Goal: Transaction & Acquisition: Purchase product/service

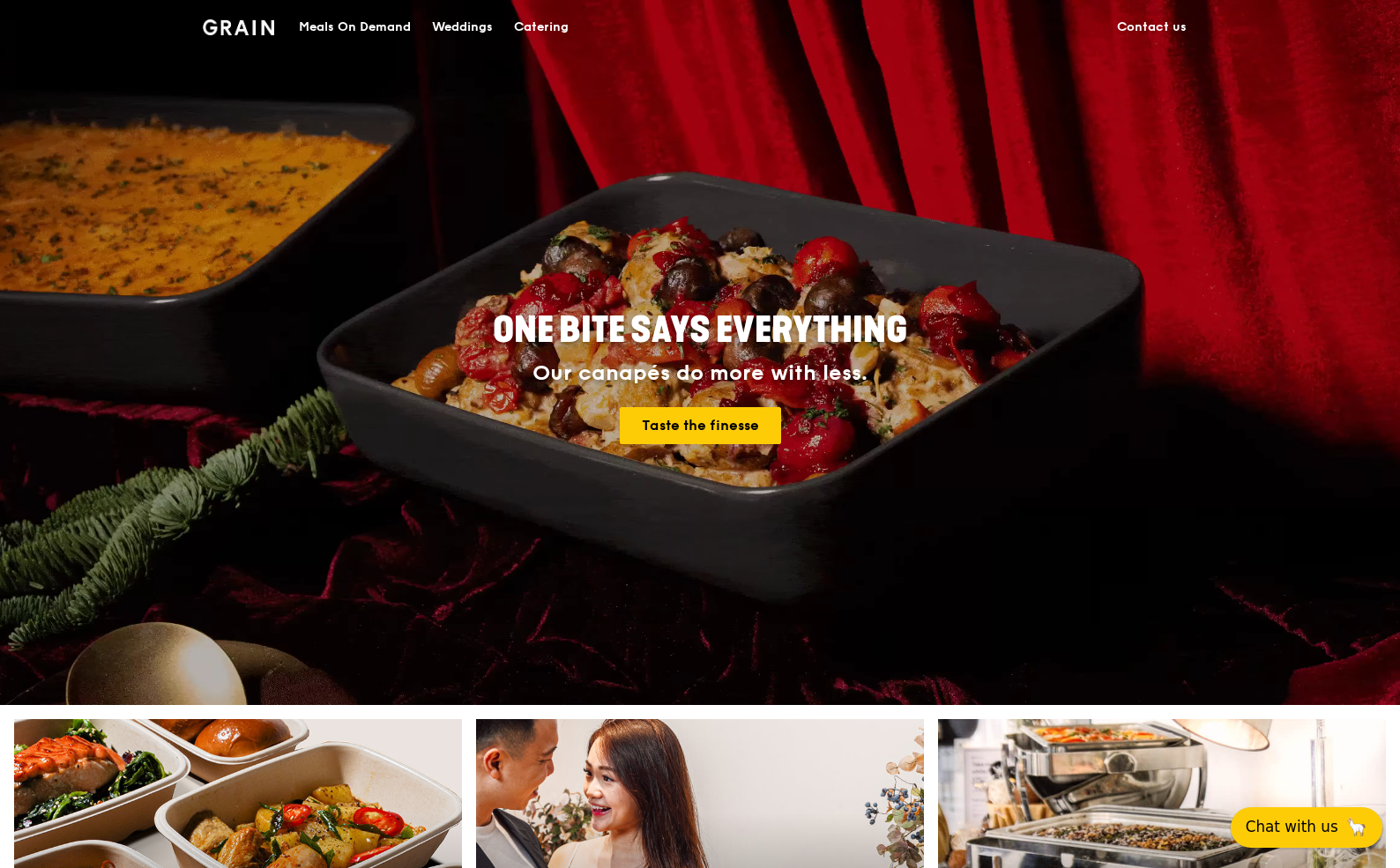
click at [1297, 823] on button "Chat with us 🦙" at bounding box center [1306, 827] width 152 height 40
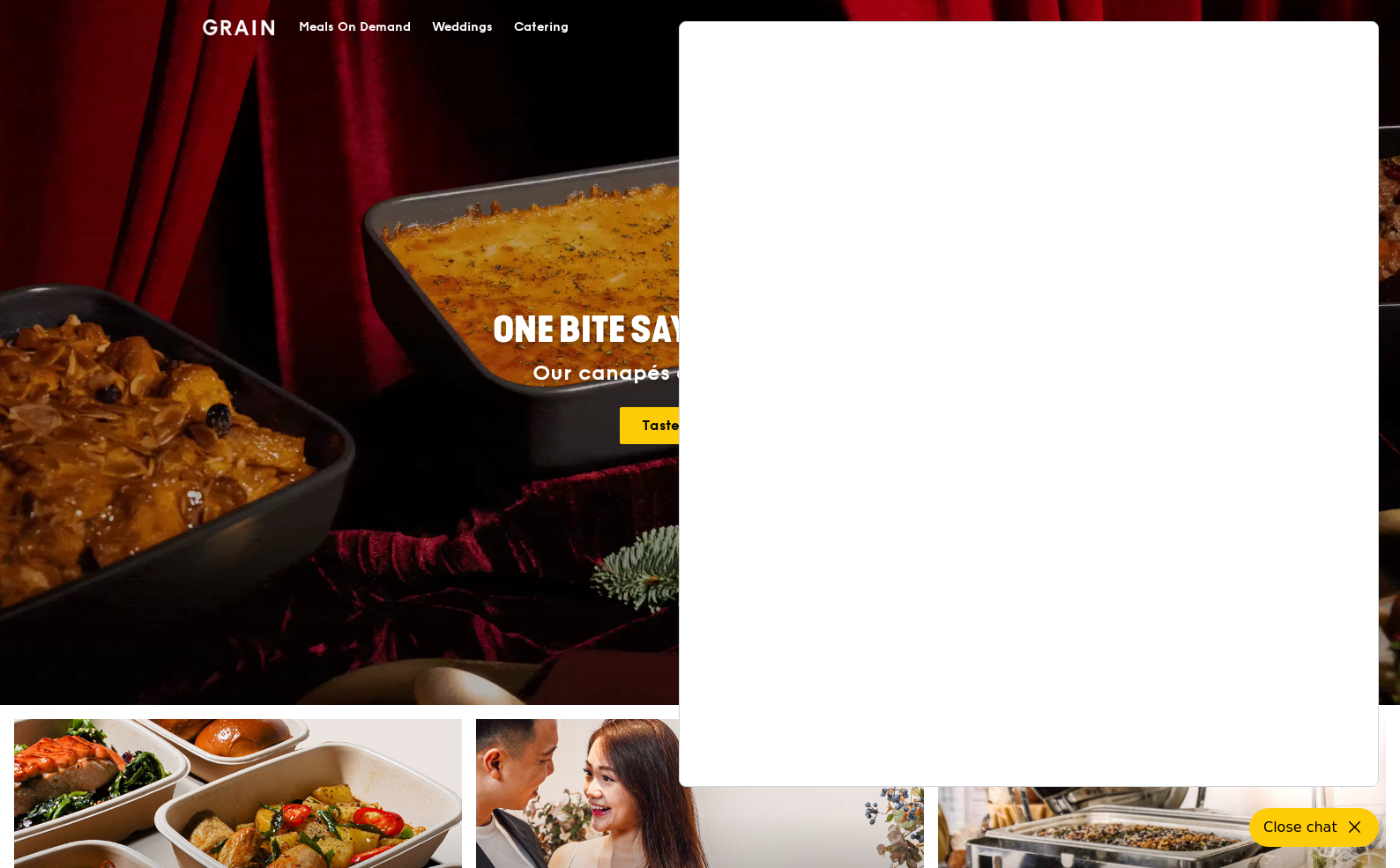
click at [551, 391] on h4 "Our canapés do more with less. Taste the finesse" at bounding box center [700, 402] width 793 height 83
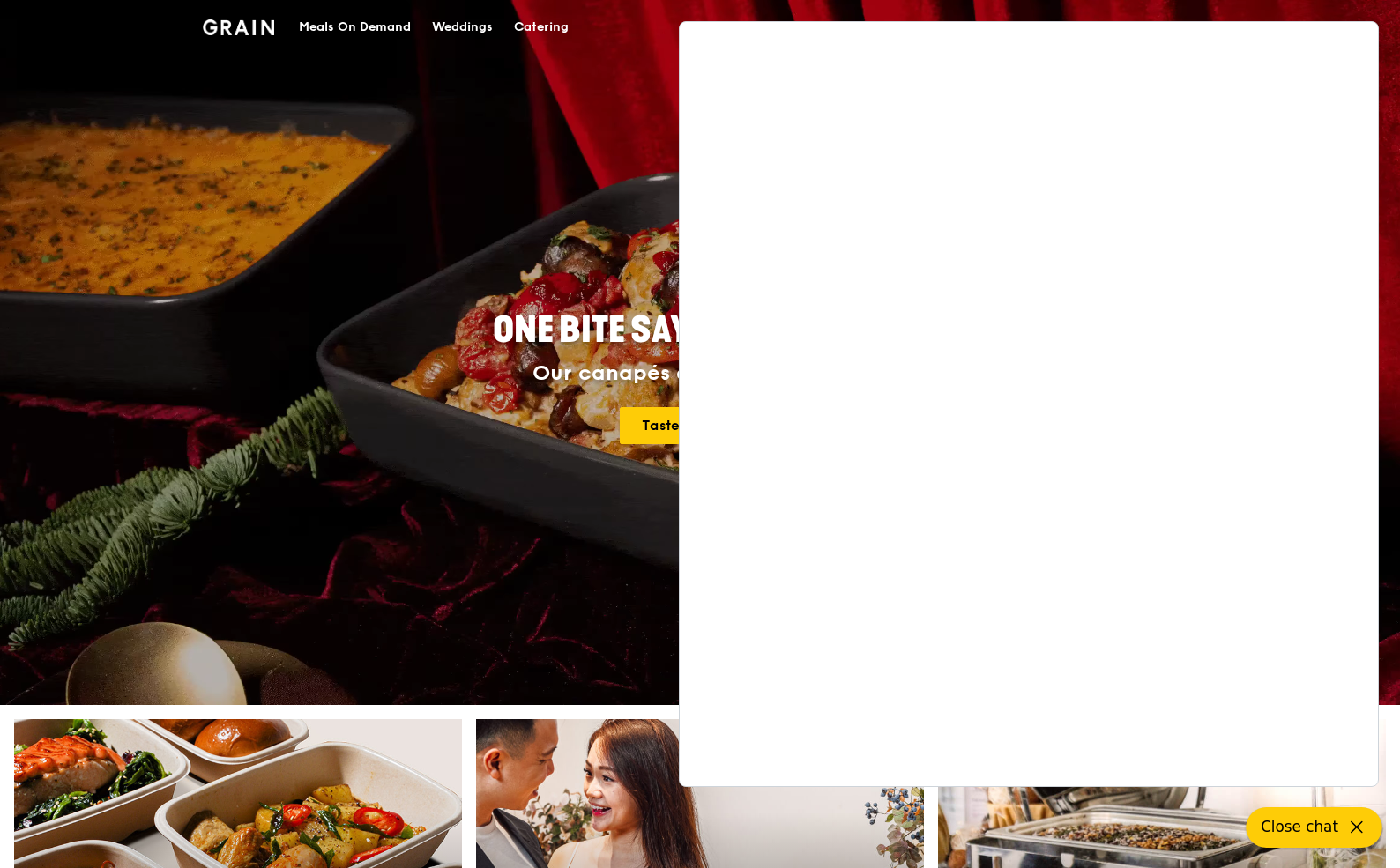
click at [1354, 828] on icon at bounding box center [1357, 828] width 21 height 21
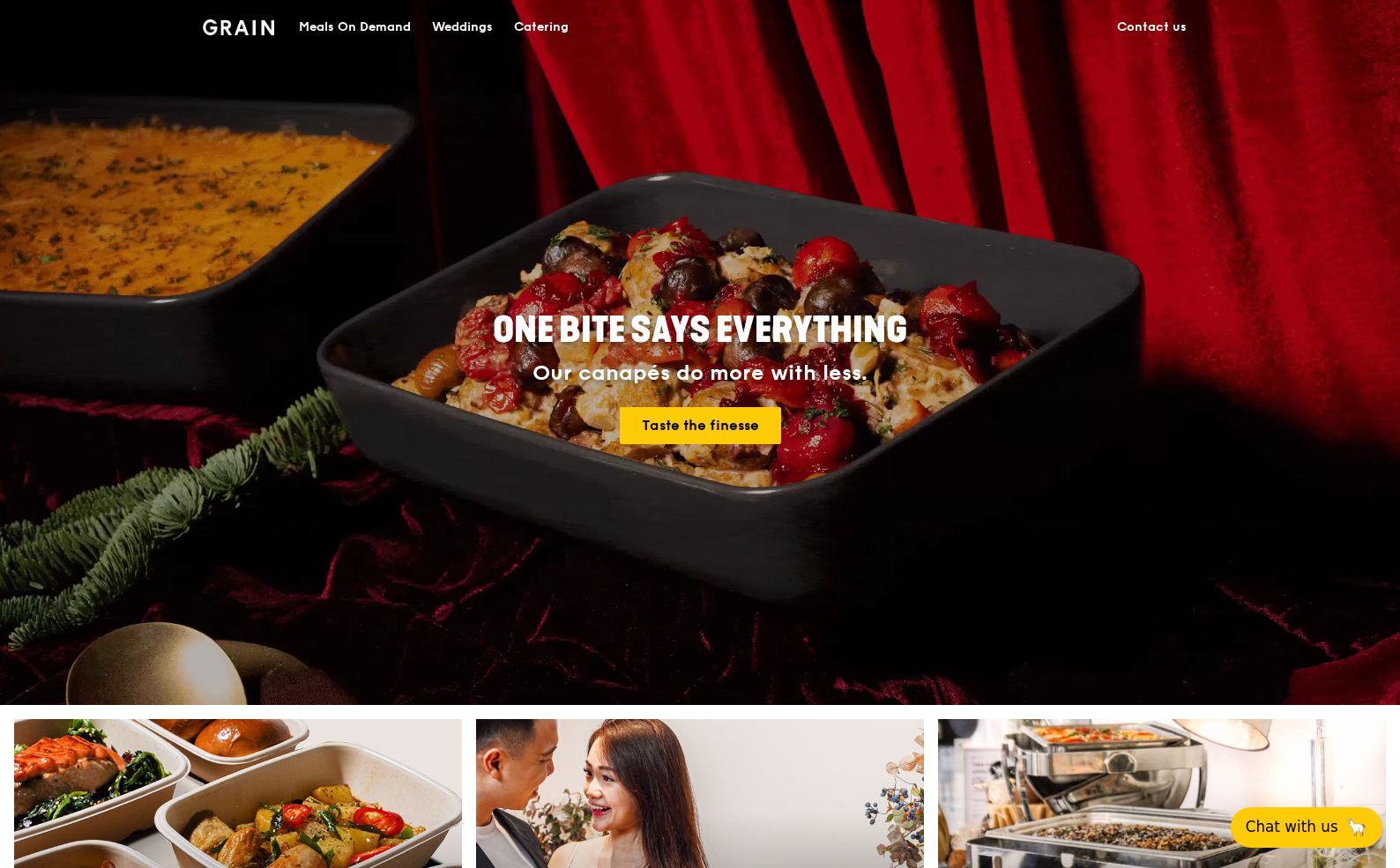
click at [374, 23] on div "Meals On Demand" at bounding box center [354, 27] width 112 height 53
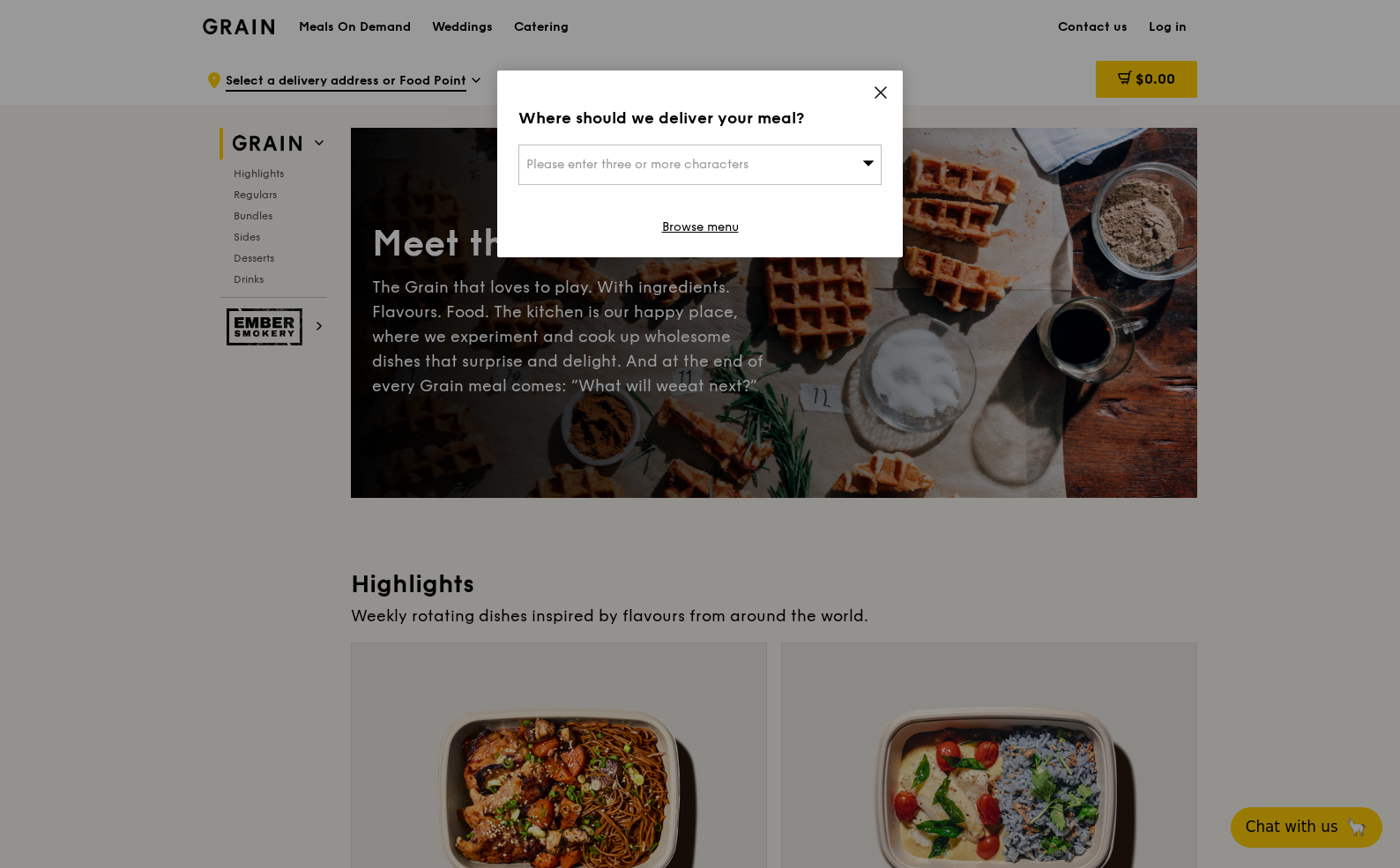
click at [692, 169] on span "Please enter three or more characters" at bounding box center [637, 164] width 222 height 15
click at [692, 168] on input "search" at bounding box center [700, 164] width 361 height 38
type input "great"
type input "2"
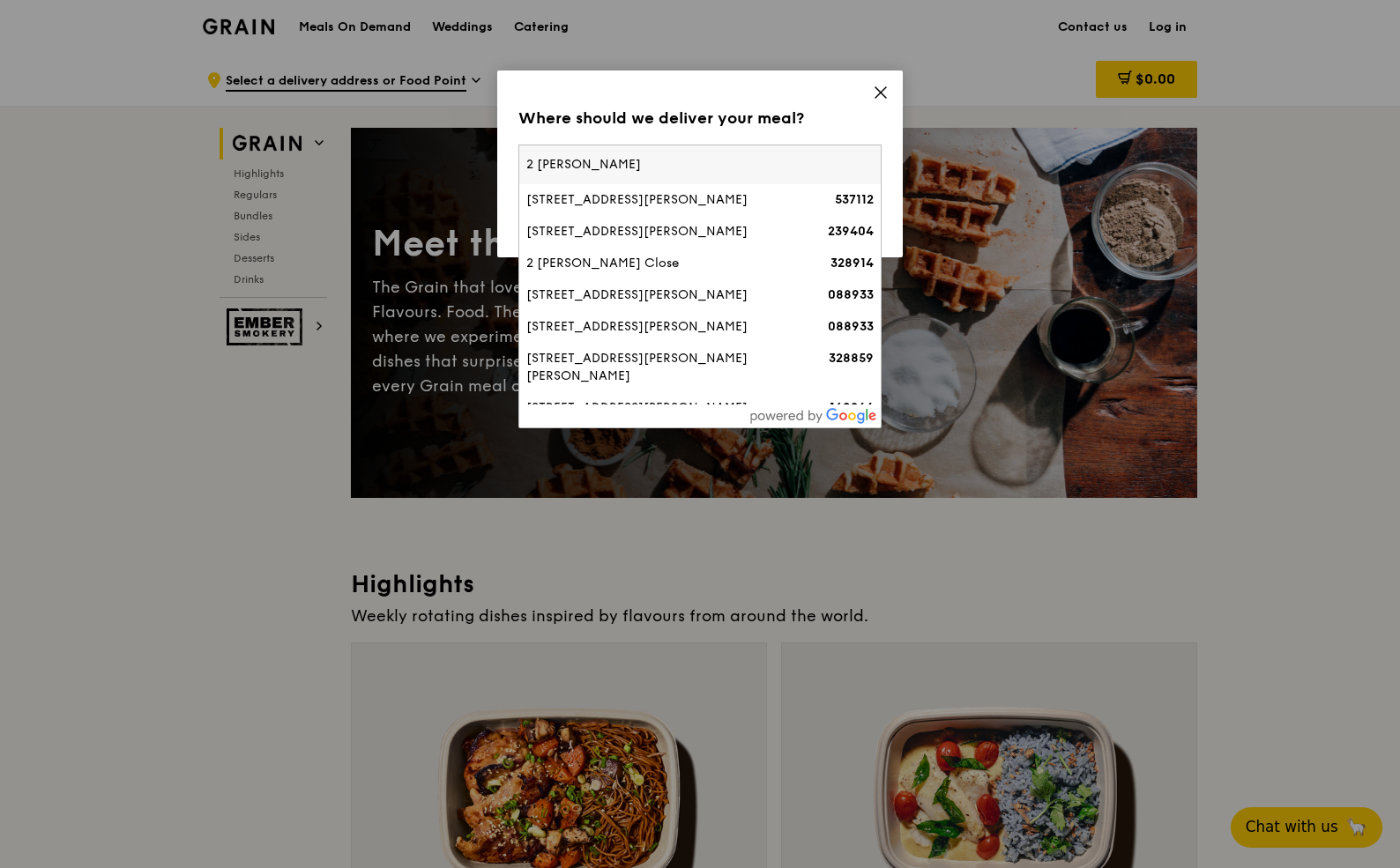
paste input "[PERSON_NAME][GEOGRAPHIC_DATA]"
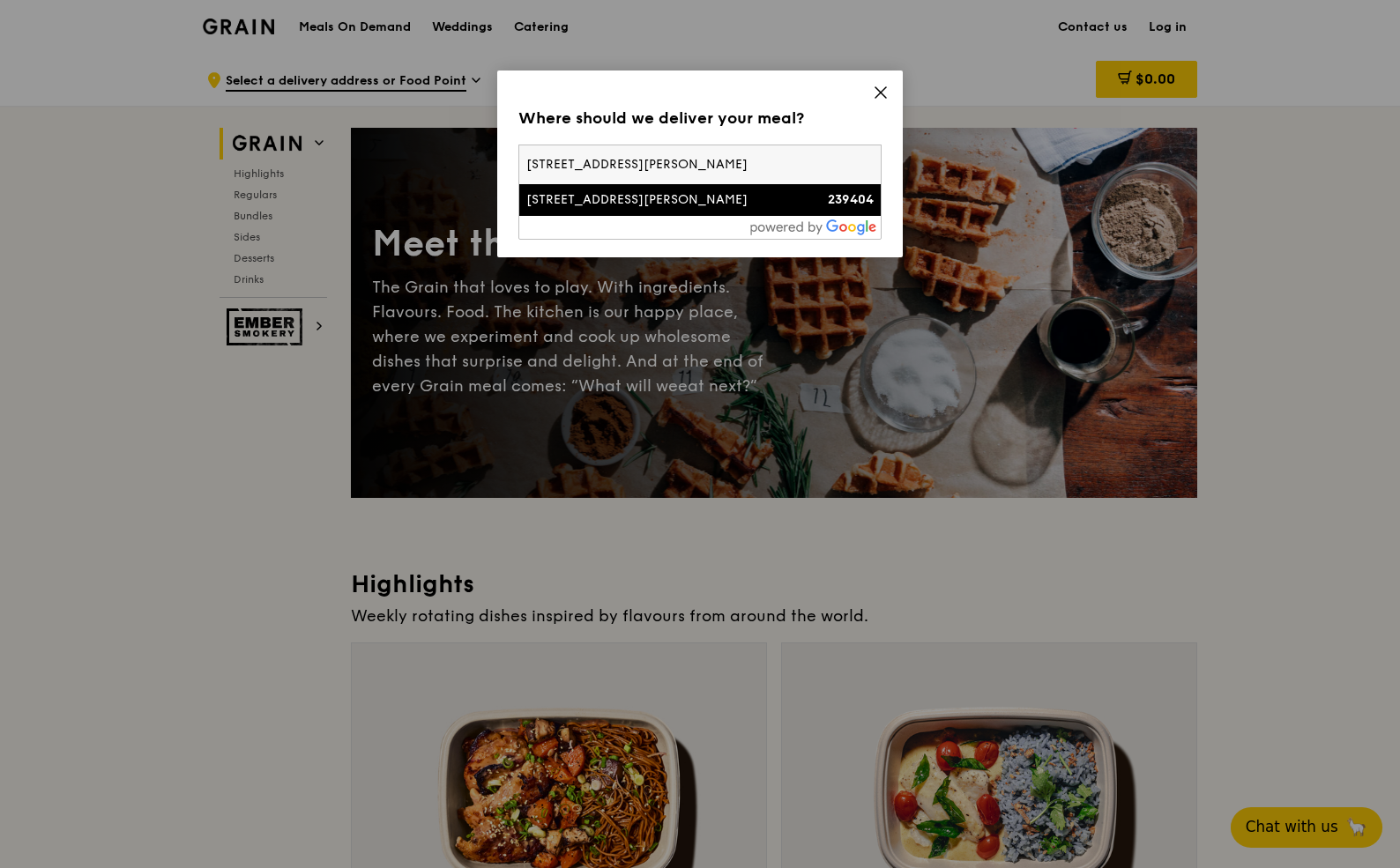
type input "[STREET_ADDRESS][PERSON_NAME]"
click at [691, 204] on div "[STREET_ADDRESS][PERSON_NAME]" at bounding box center [657, 200] width 261 height 18
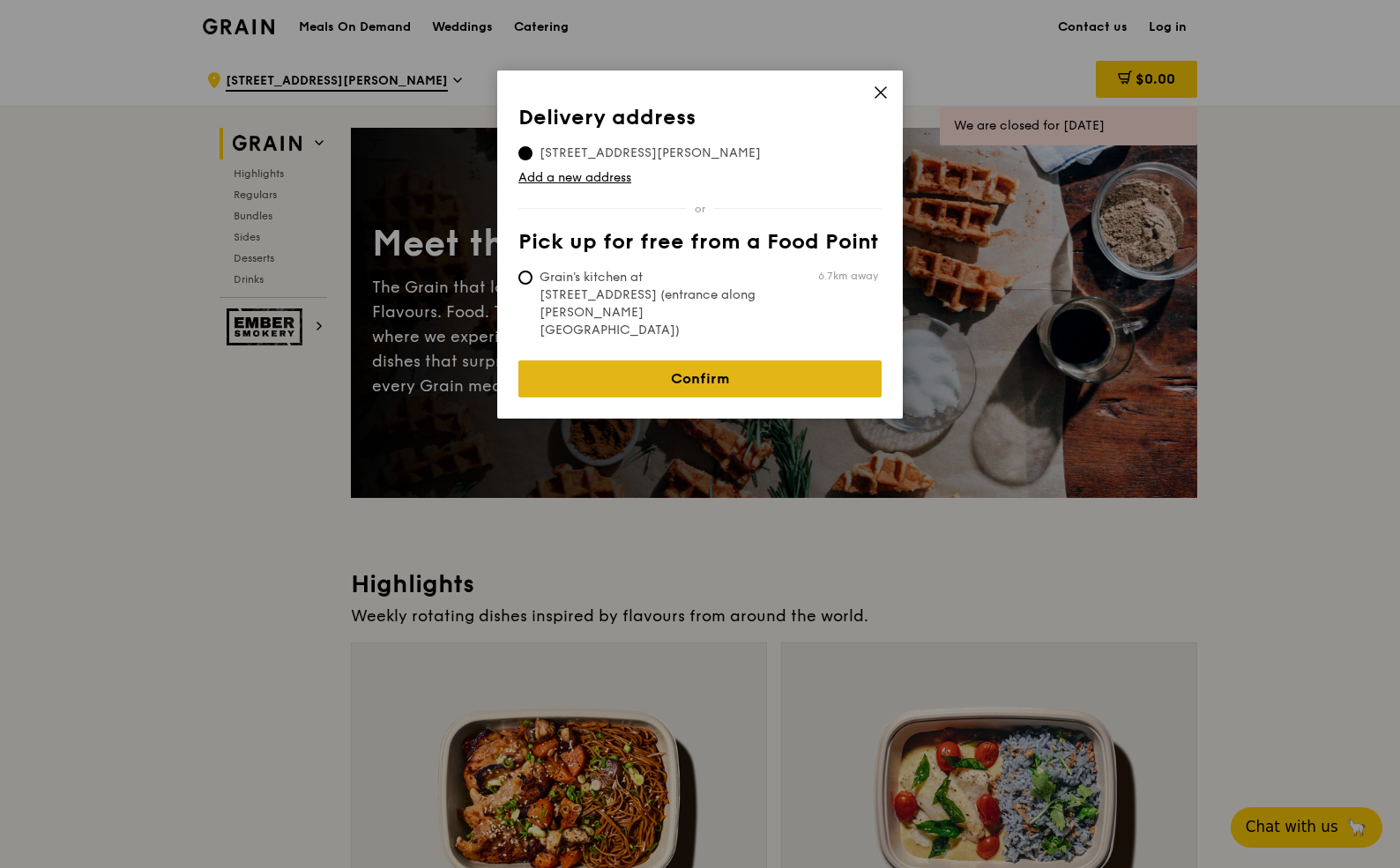
click at [710, 360] on link "Confirm" at bounding box center [700, 378] width 363 height 37
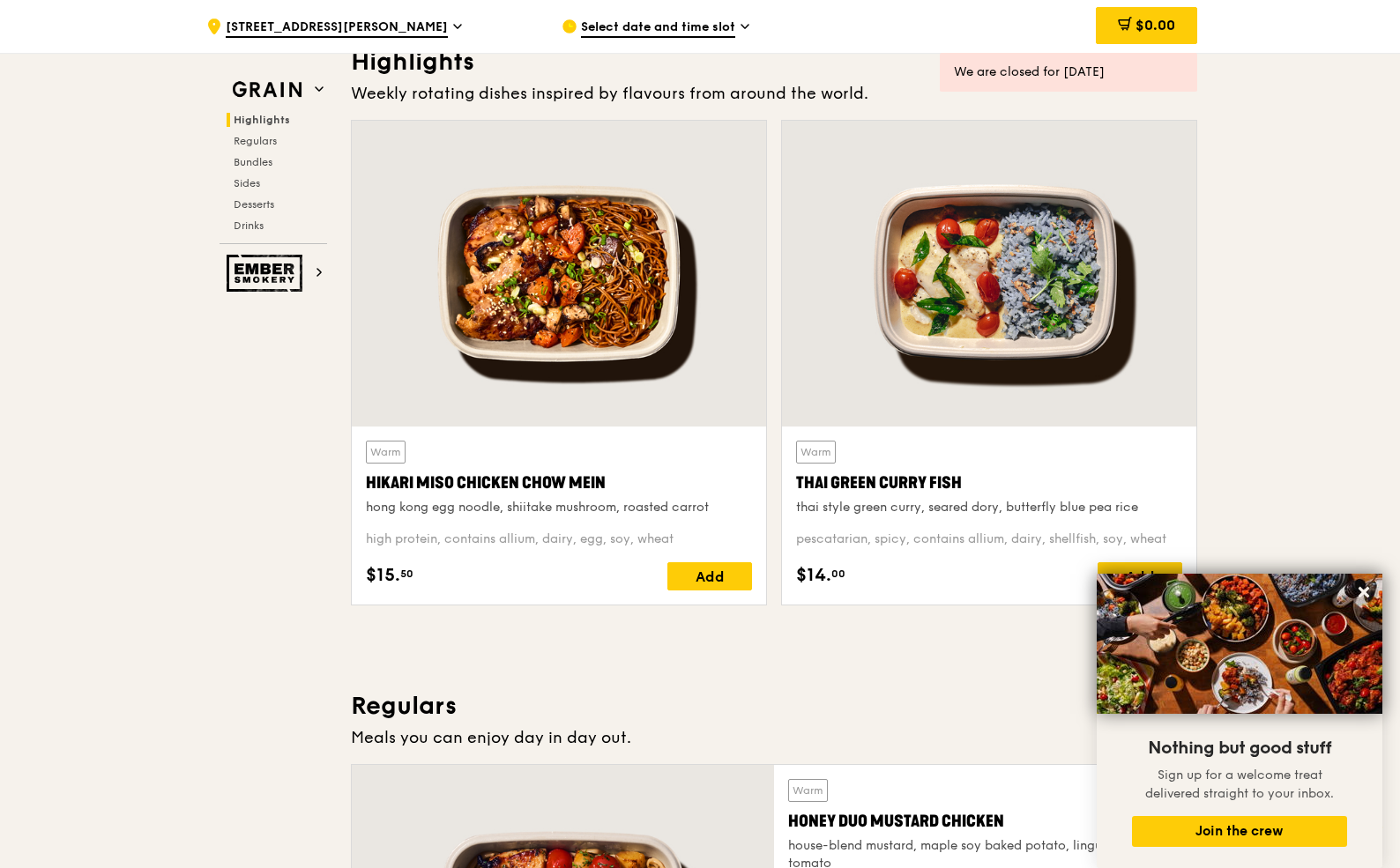
scroll to position [524, 0]
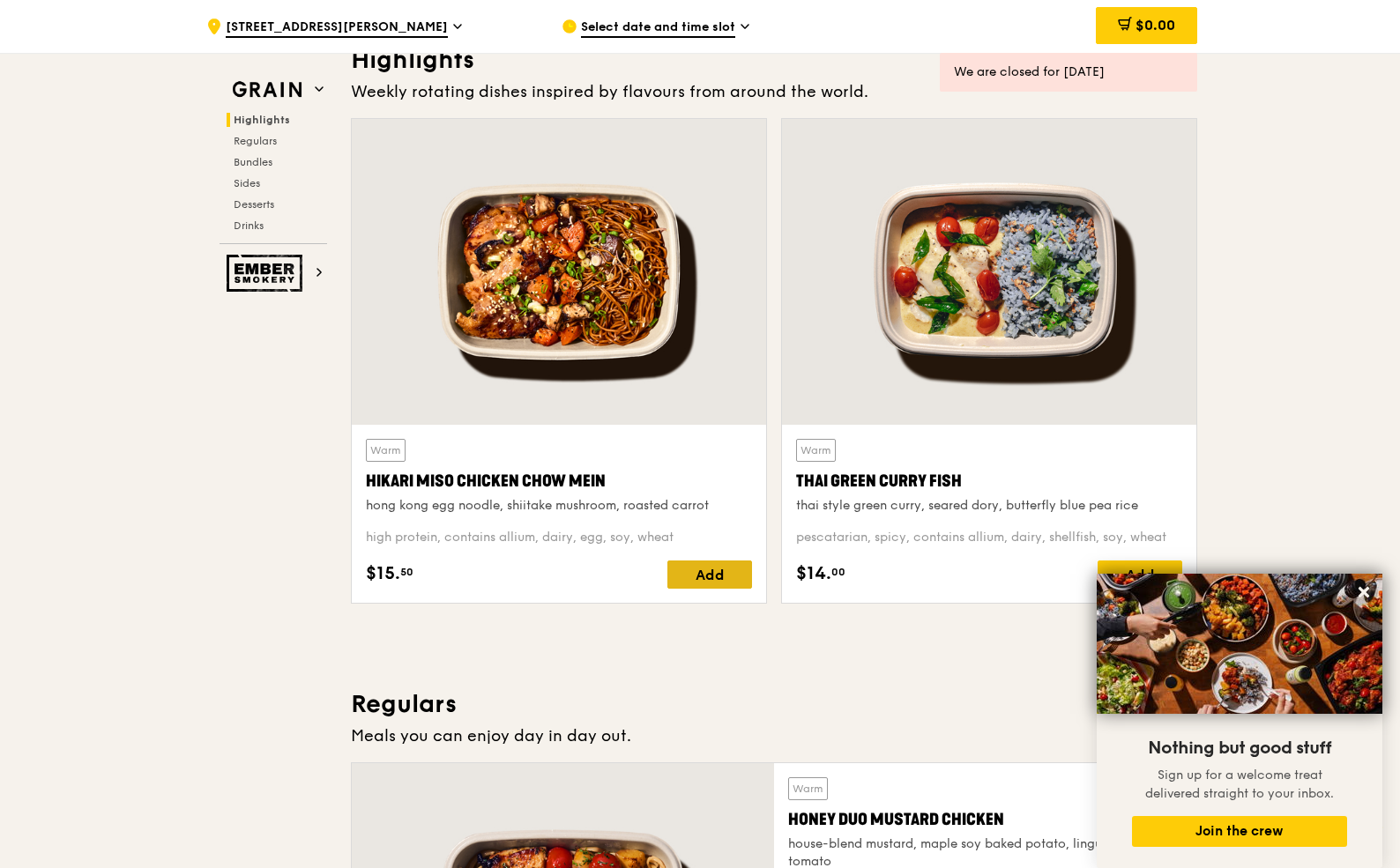
click at [683, 566] on div "Add" at bounding box center [709, 575] width 85 height 29
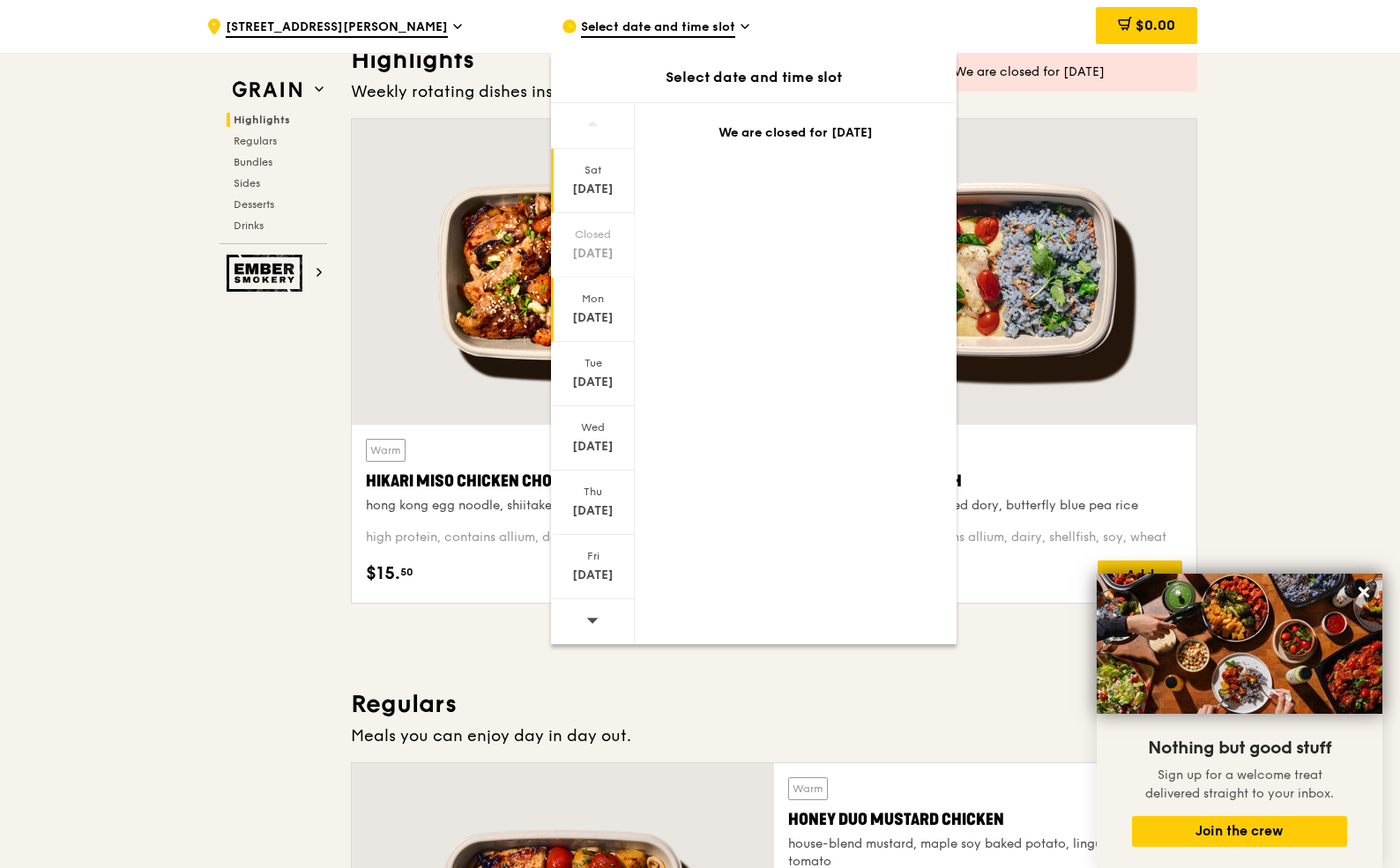
click at [601, 310] on div "[DATE]" at bounding box center [592, 318] width 79 height 18
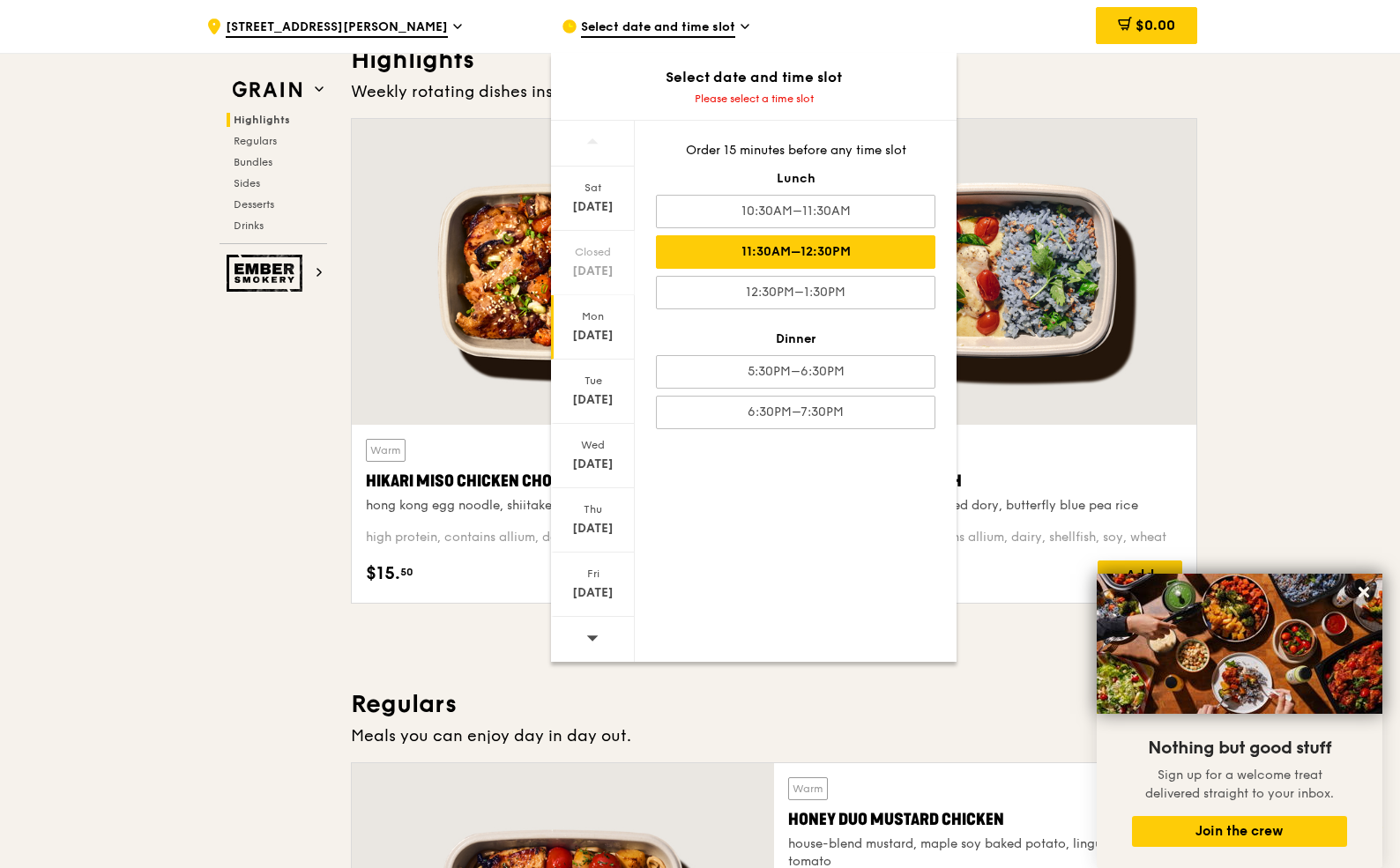
click at [732, 255] on div "11:30AM–12:30PM" at bounding box center [795, 252] width 279 height 34
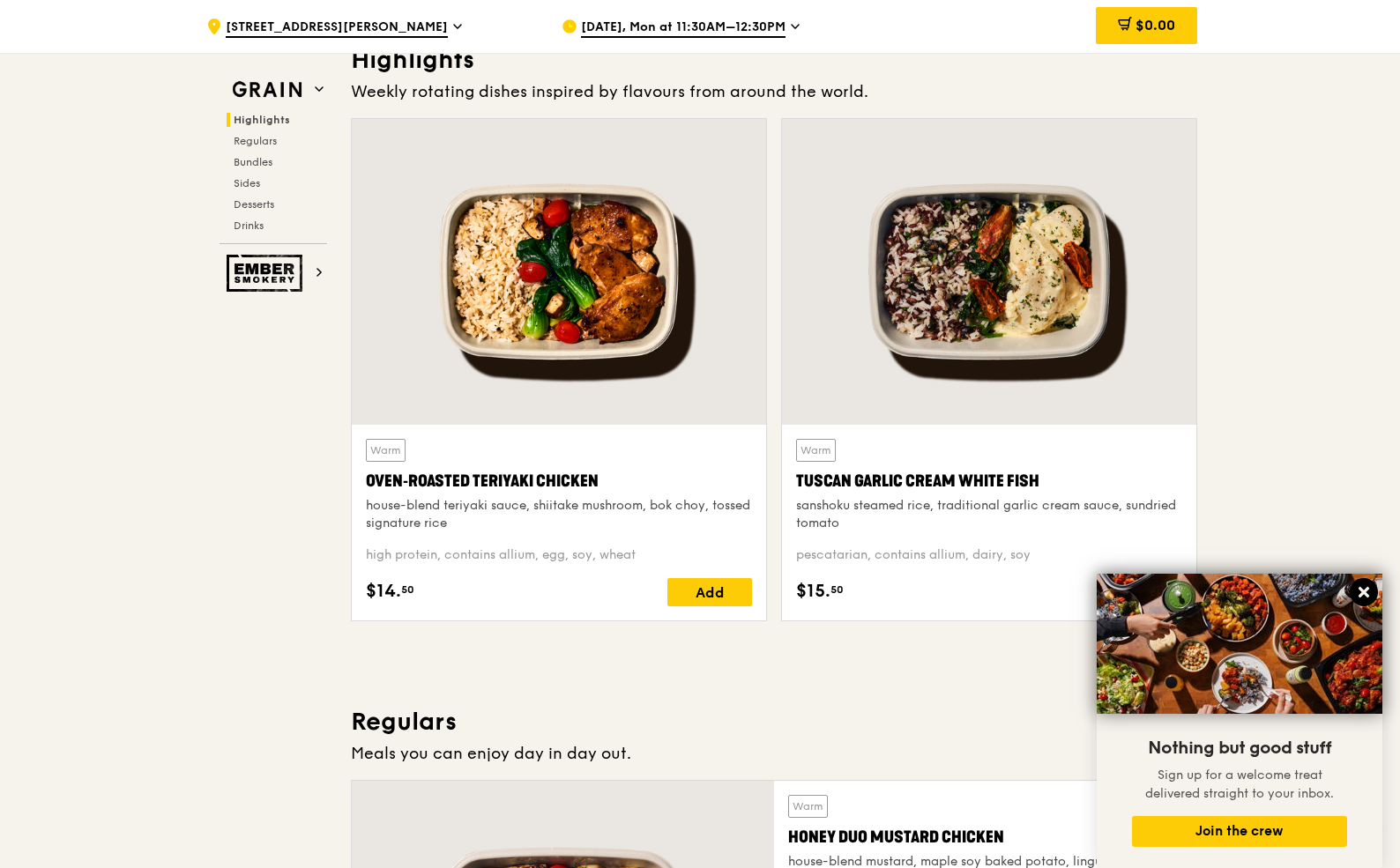
click at [1361, 588] on icon at bounding box center [1363, 592] width 16 height 16
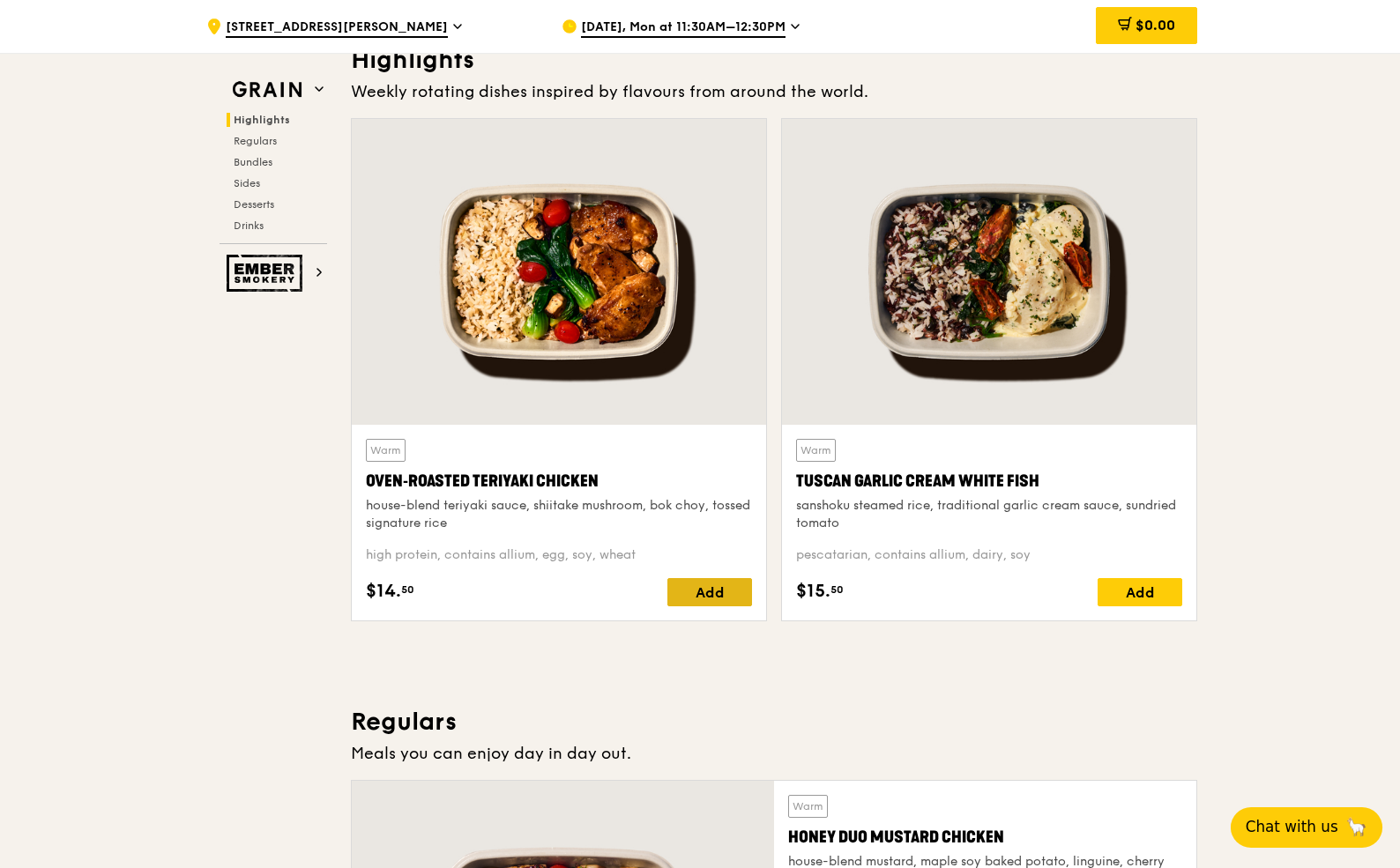
click at [711, 595] on div "Add" at bounding box center [709, 592] width 85 height 29
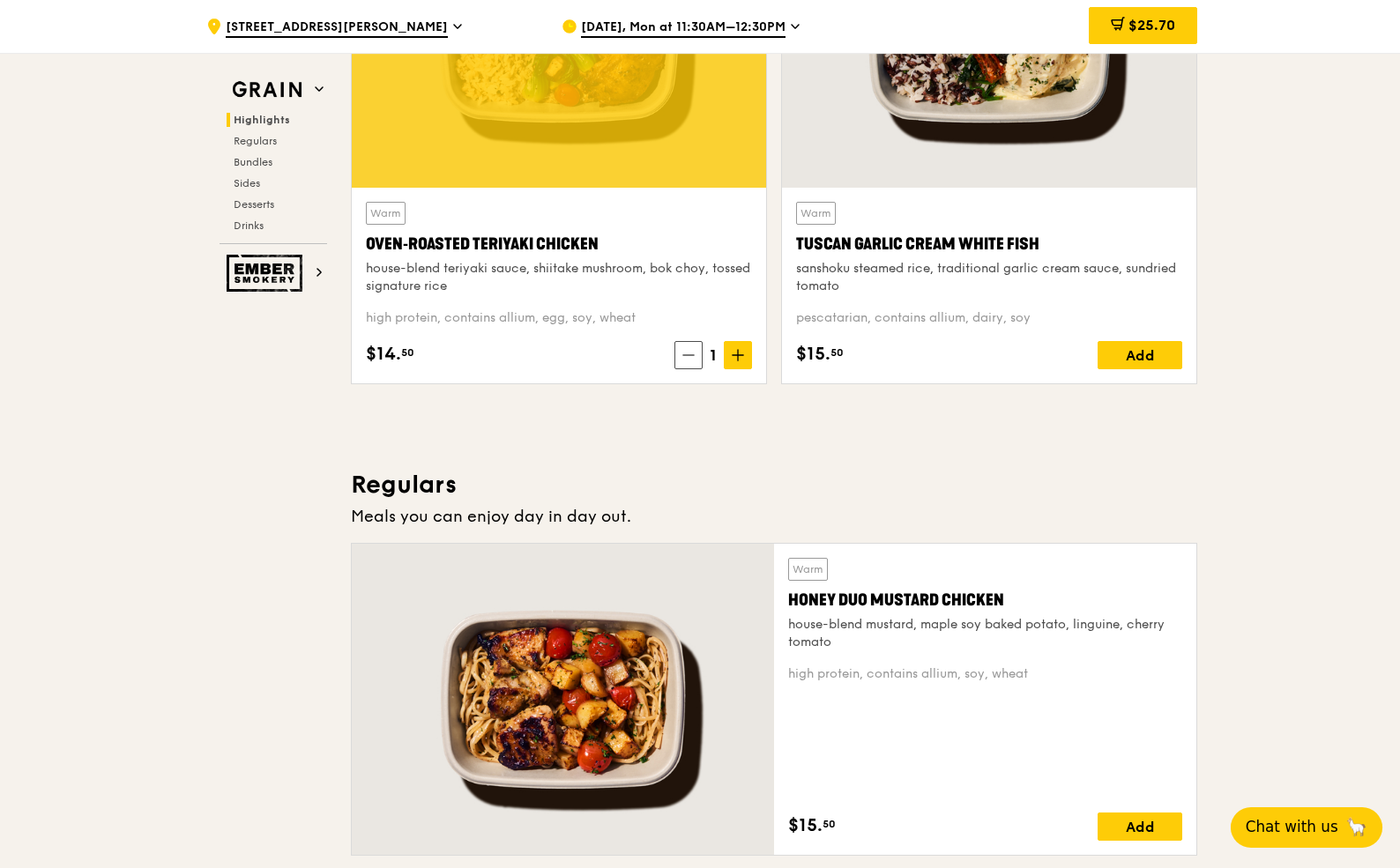
scroll to position [659, 0]
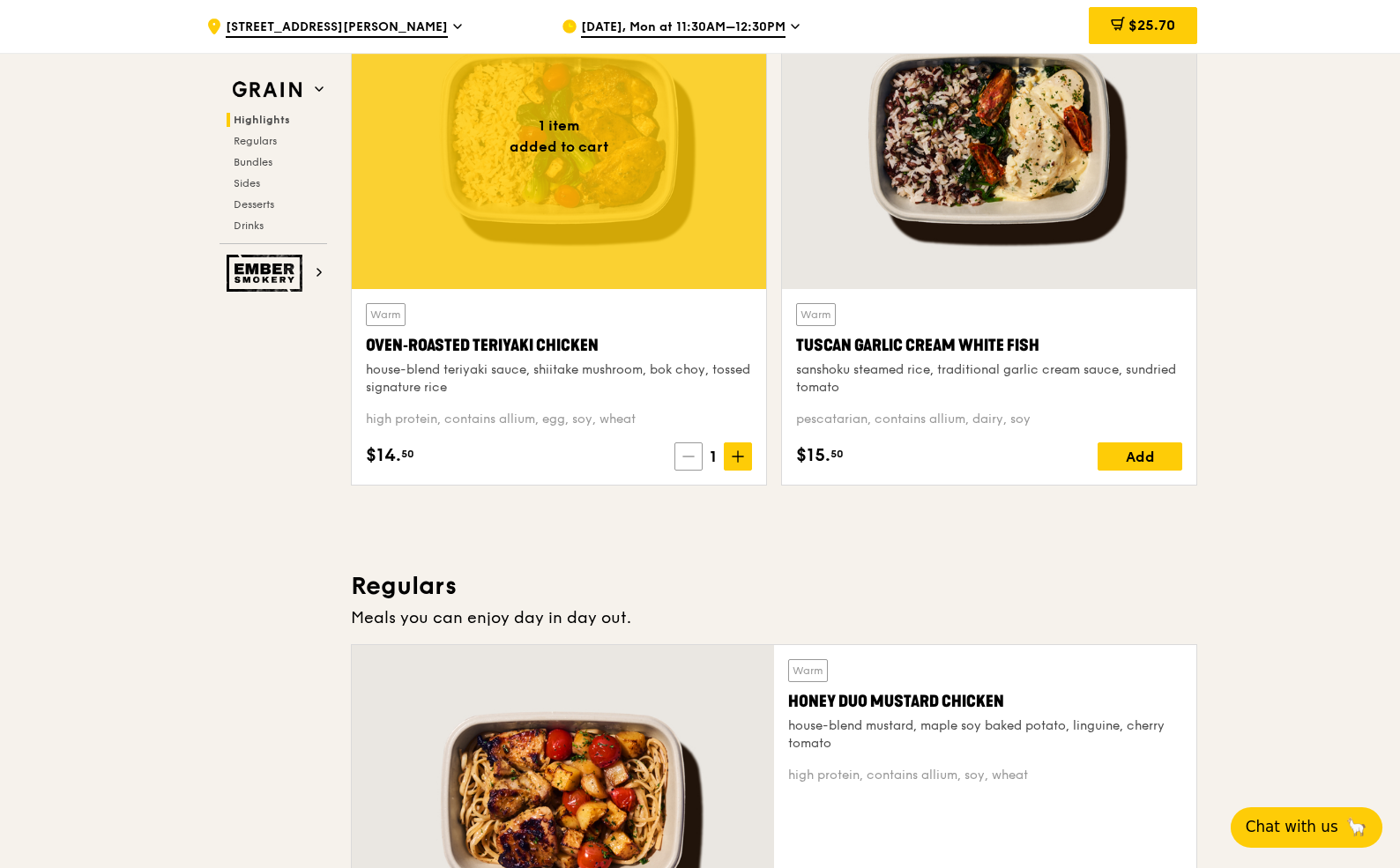
click at [692, 460] on icon at bounding box center [689, 457] width 12 height 12
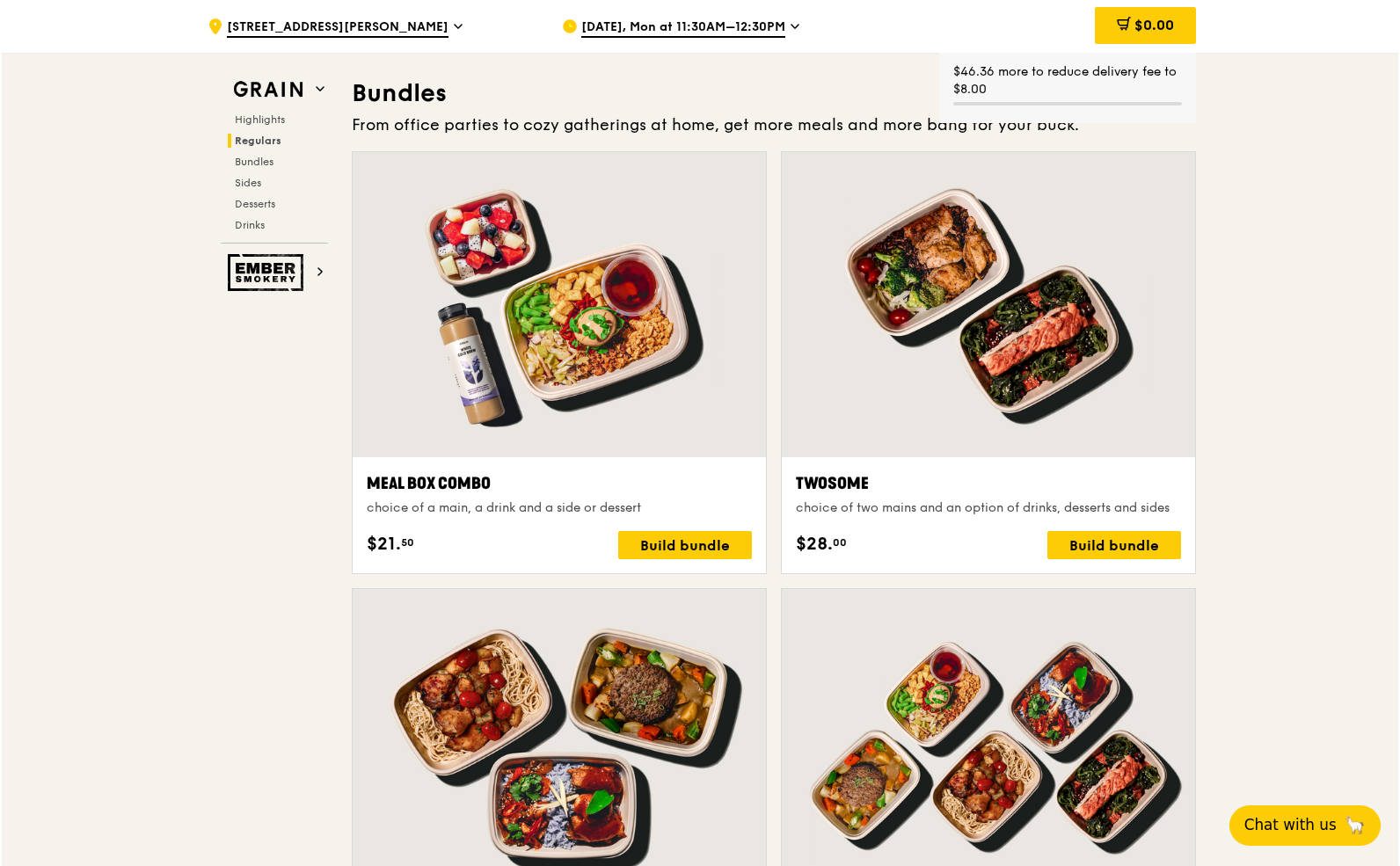
scroll to position [2577, 0]
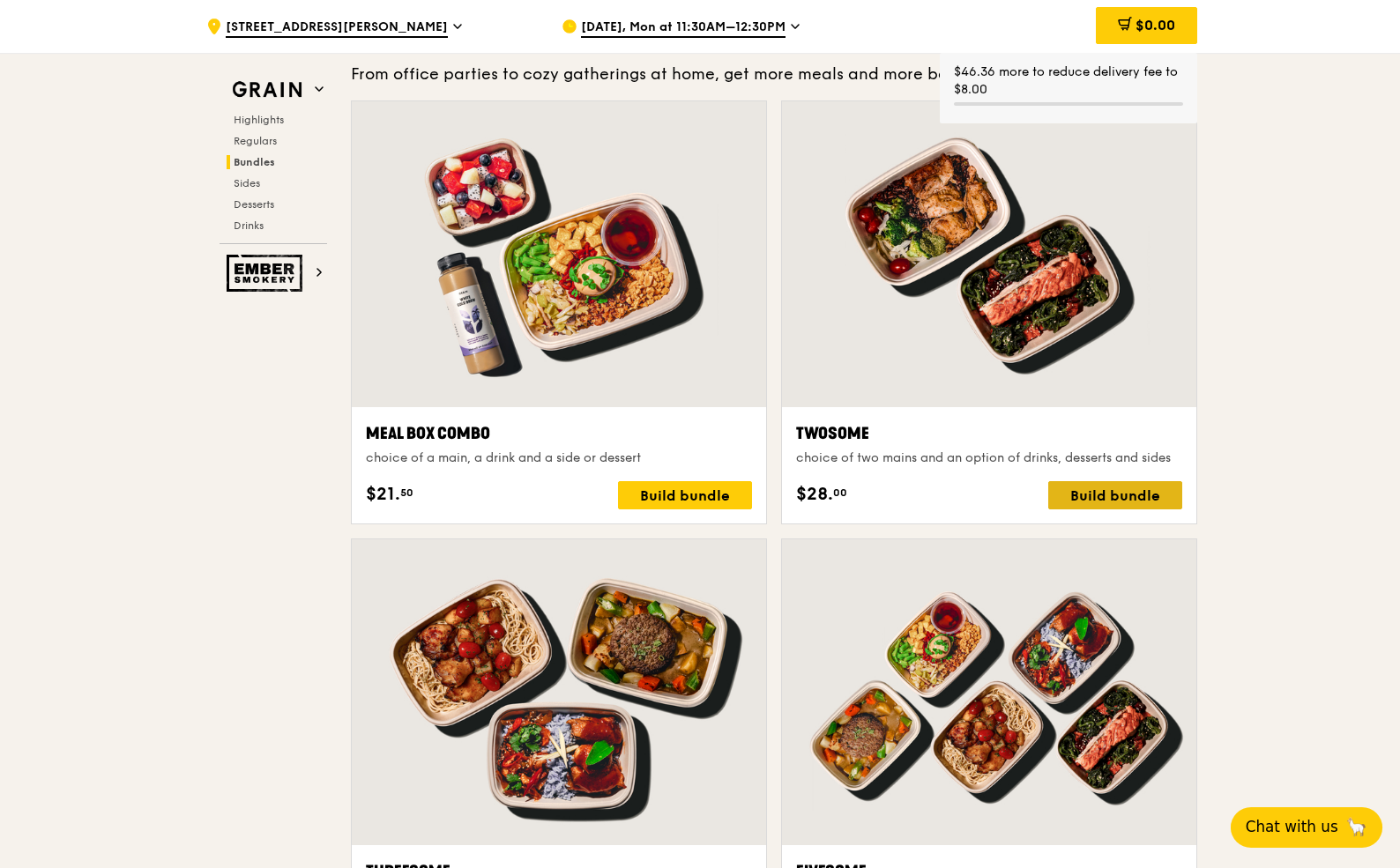
click at [1093, 492] on div "Build bundle" at bounding box center [1115, 495] width 134 height 29
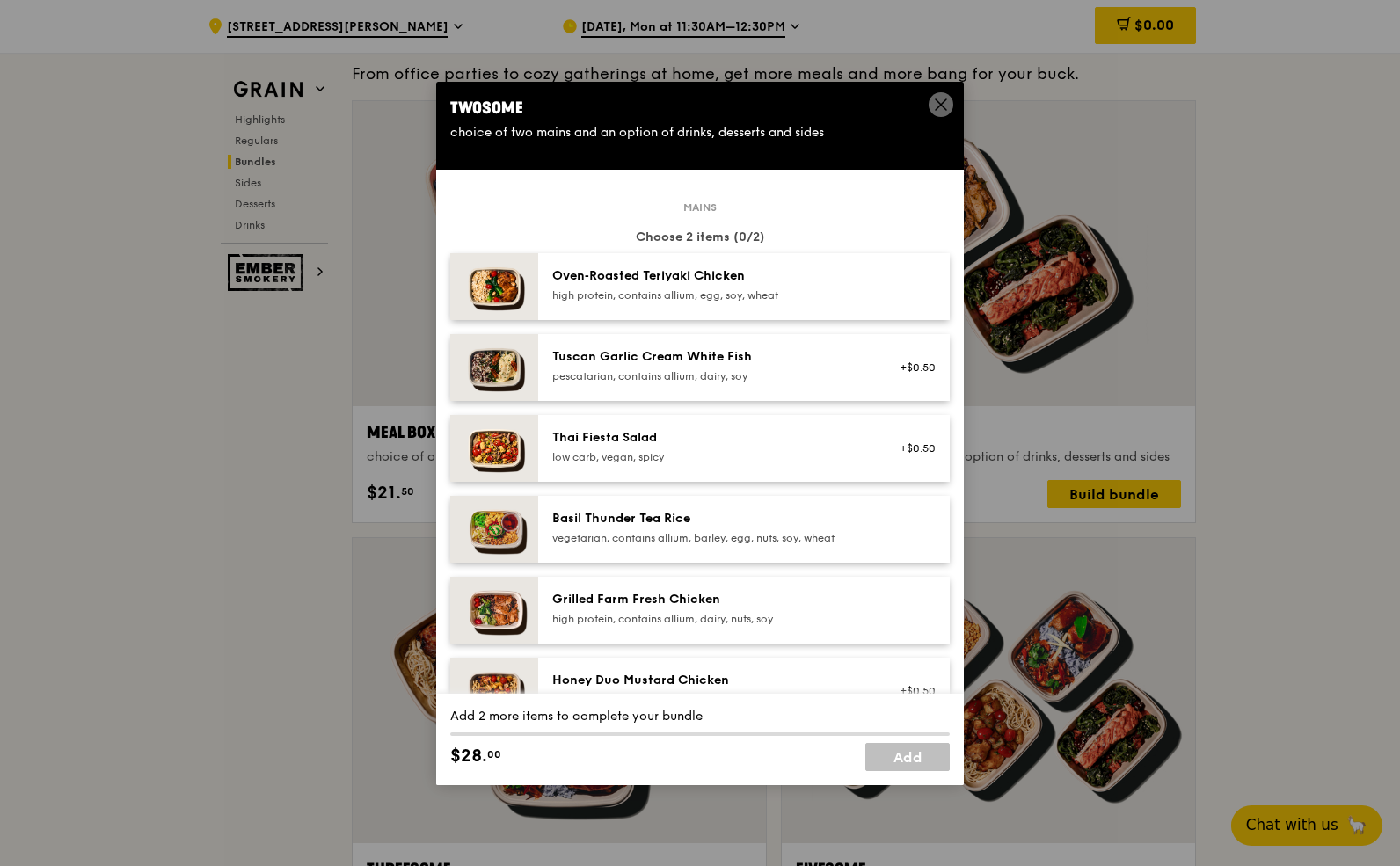
click at [753, 281] on div "Oven‑Roasted Teriyaki Chicken" at bounding box center [709, 276] width 316 height 18
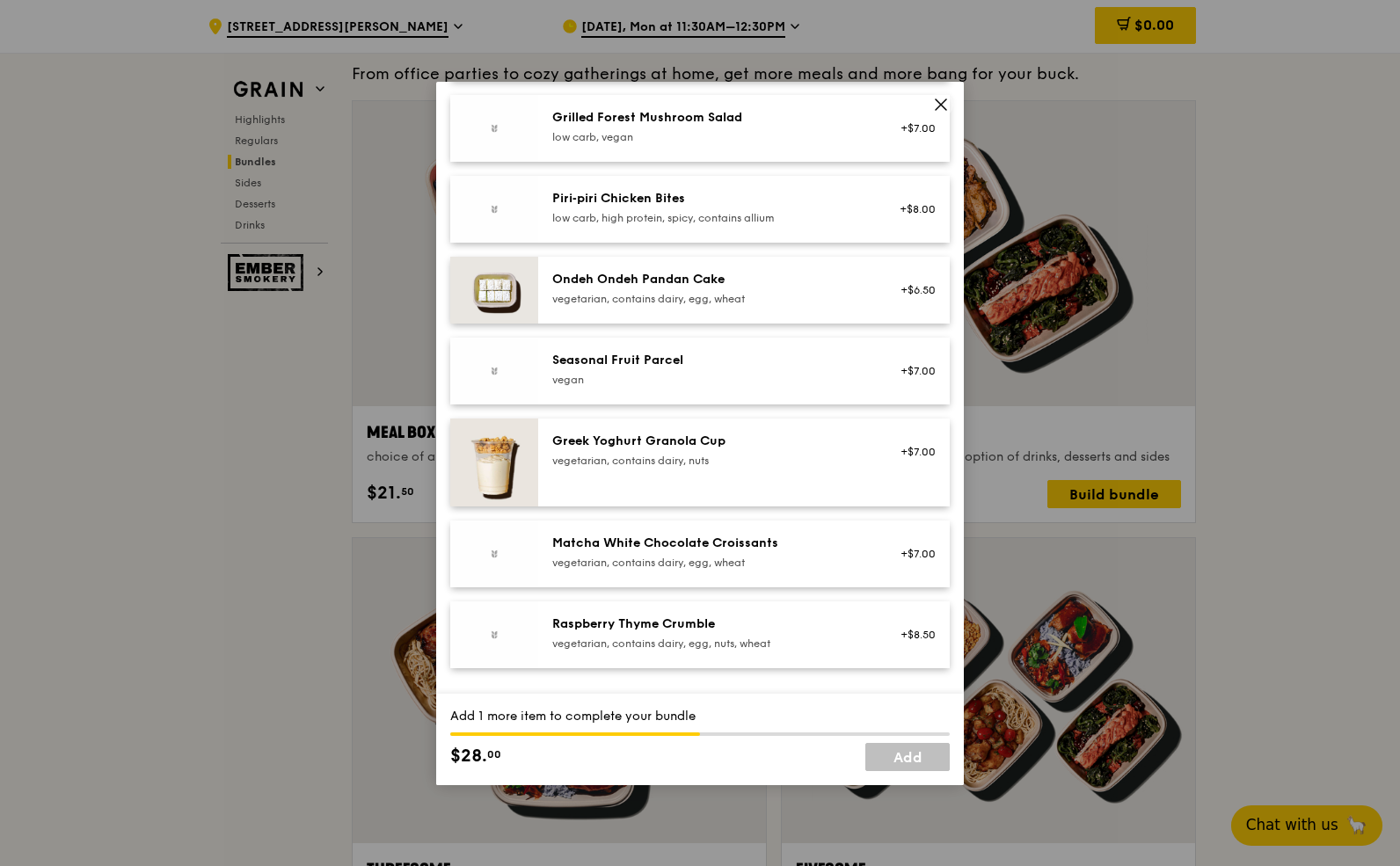
scroll to position [1211, 0]
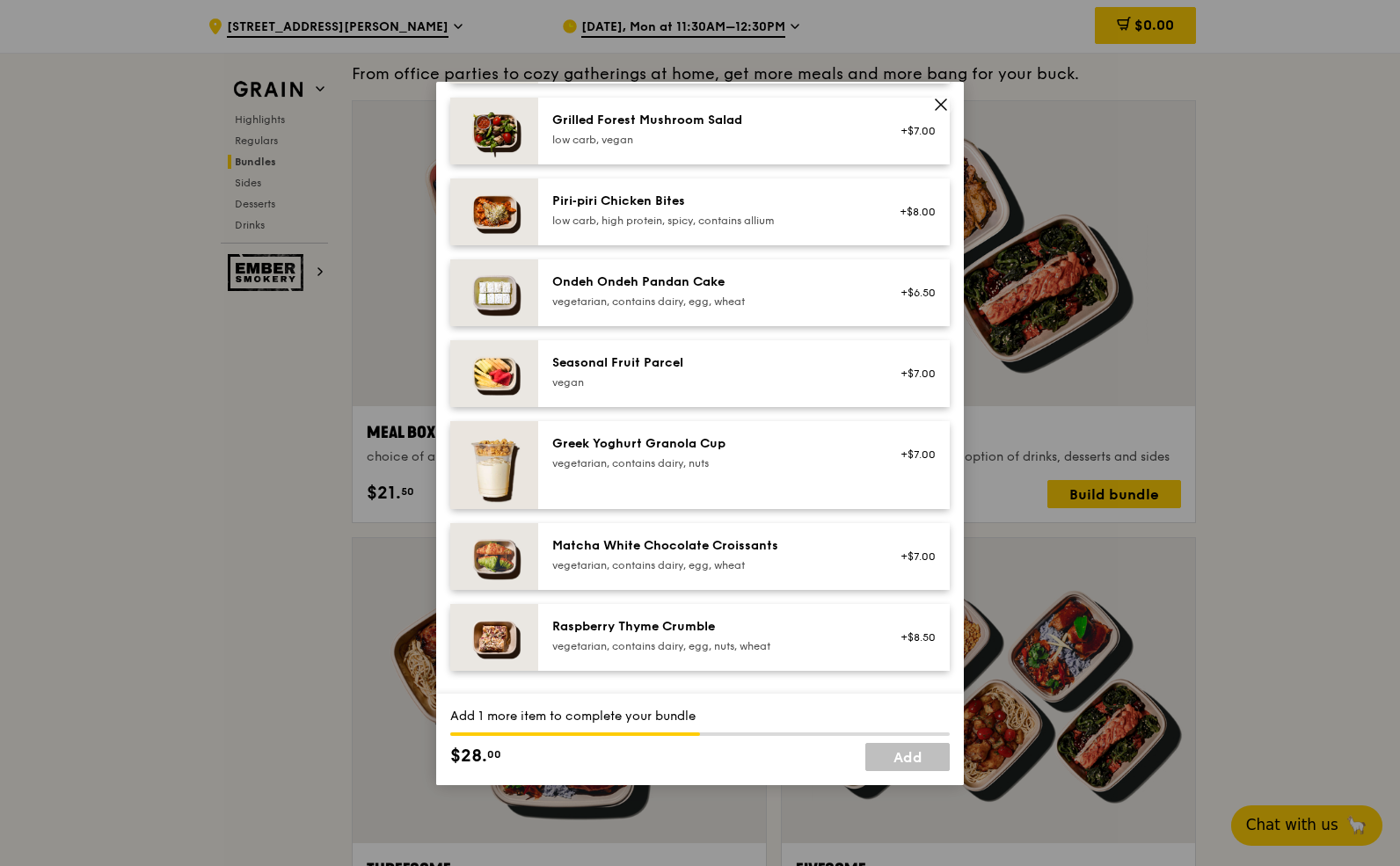
click at [660, 658] on div "Raspberry Thyme Crumble vegetarian, contains dairy, egg, nuts, wheat +$8.50" at bounding box center [744, 637] width 411 height 67
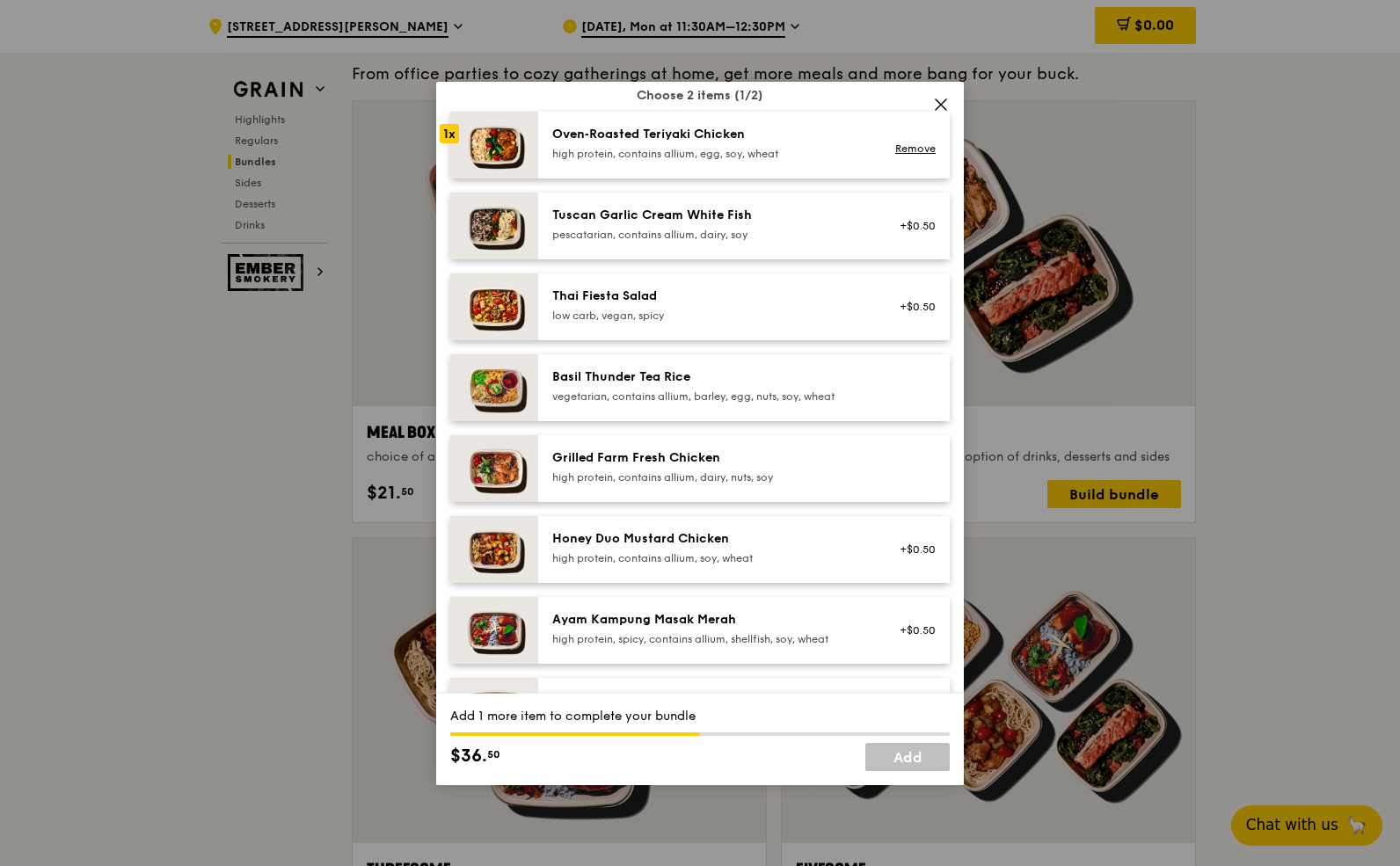
scroll to position [0, 0]
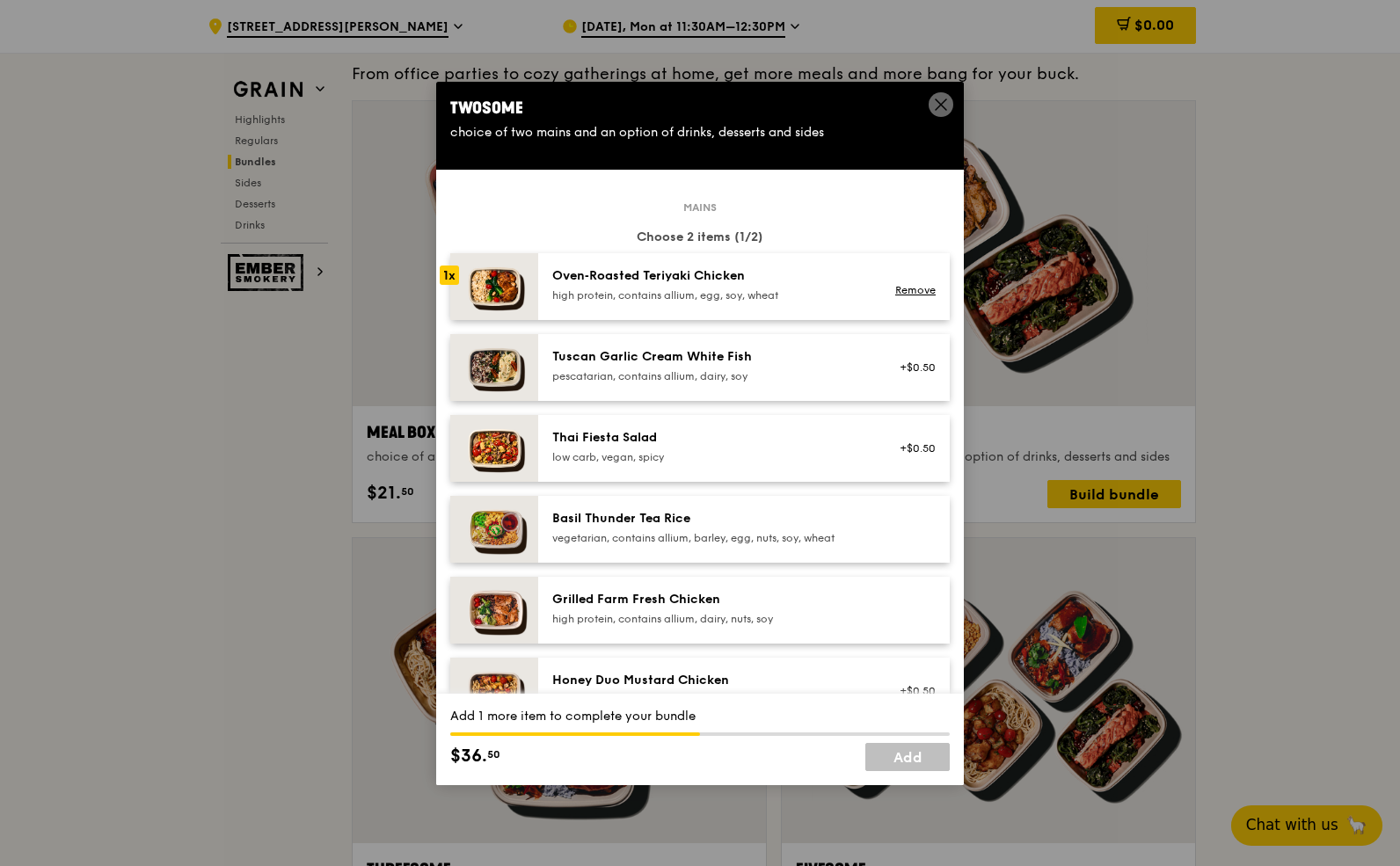
drag, startPoint x: 728, startPoint y: 207, endPoint x: 671, endPoint y: 202, distance: 57.2
drag, startPoint x: 669, startPoint y: 192, endPoint x: 821, endPoint y: 234, distance: 157.7
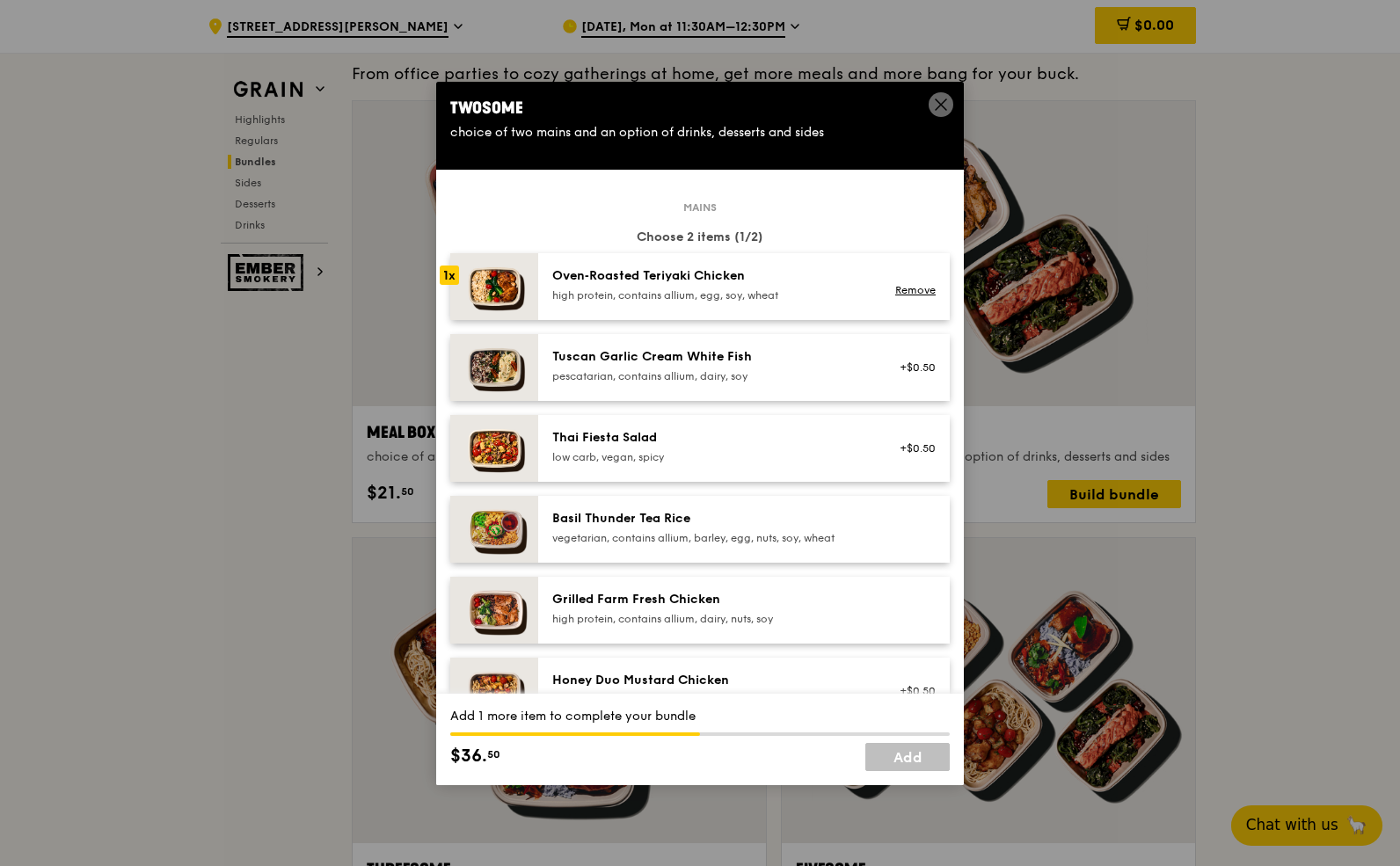
click at [821, 234] on div "Choose 2 items (1/2)" at bounding box center [700, 238] width 499 height 18
drag, startPoint x: 806, startPoint y: 243, endPoint x: 685, endPoint y: 194, distance: 130.5
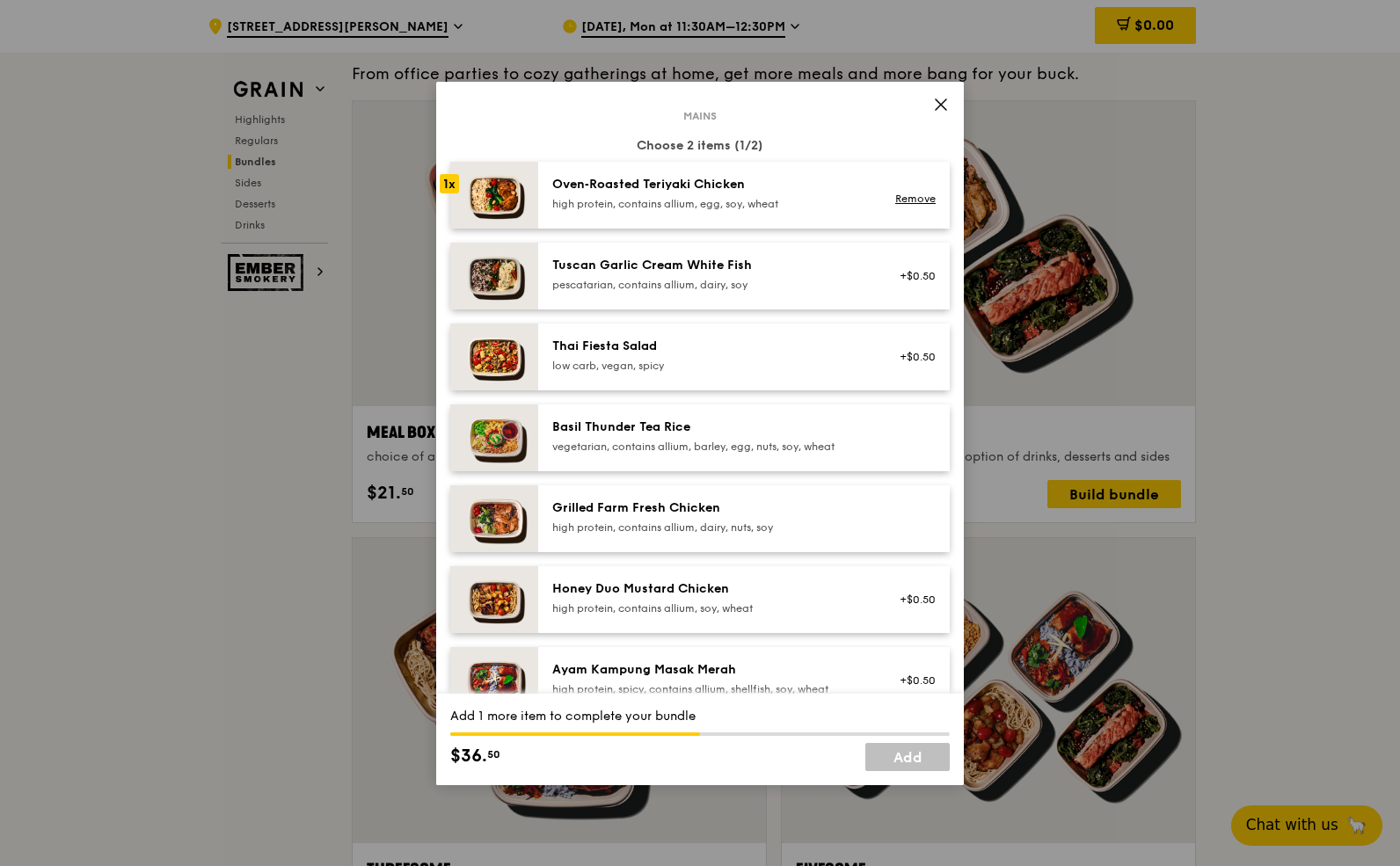
scroll to position [86, 0]
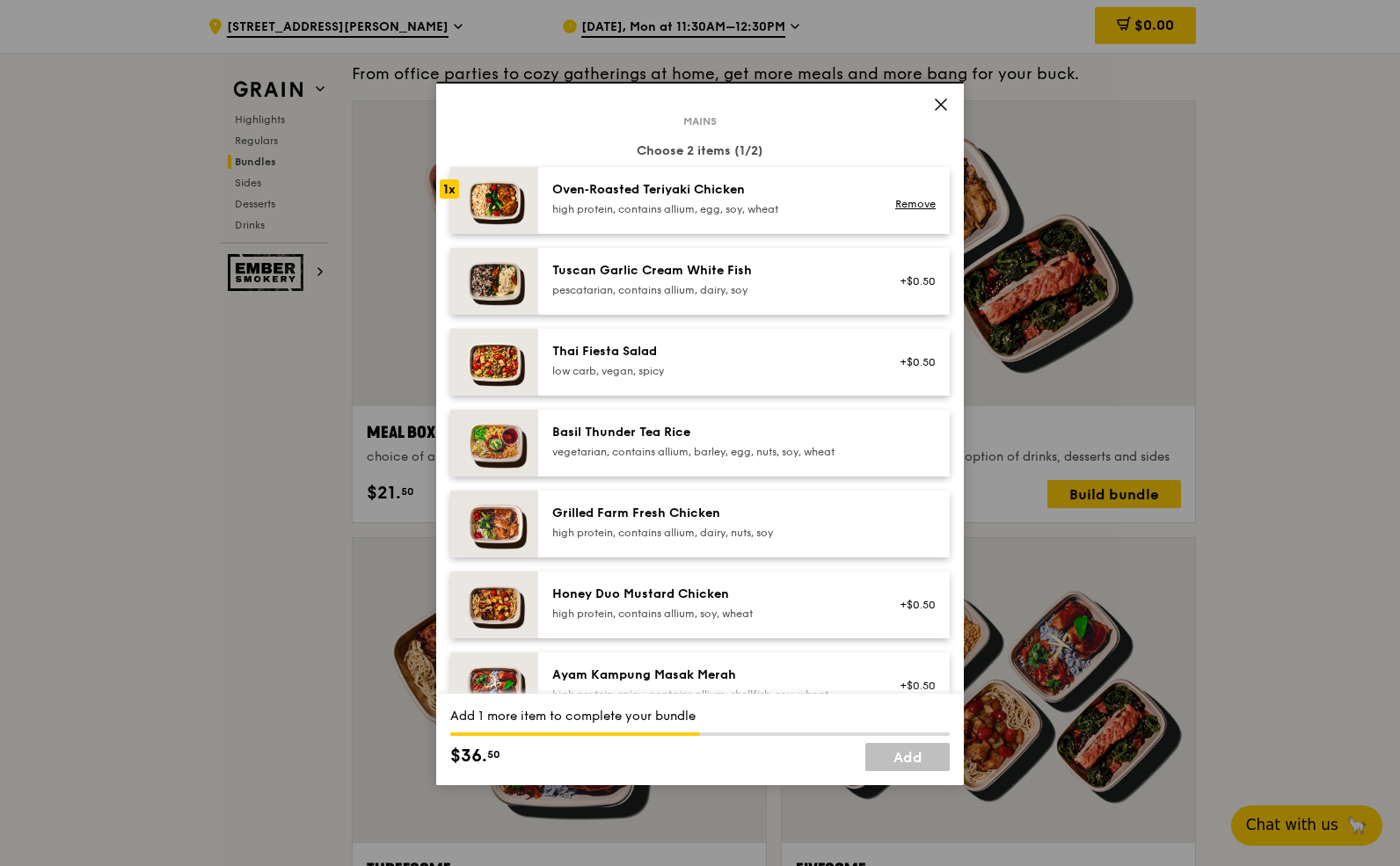
click at [655, 439] on div "Basil Thunder Tea Rice" at bounding box center [709, 433] width 316 height 18
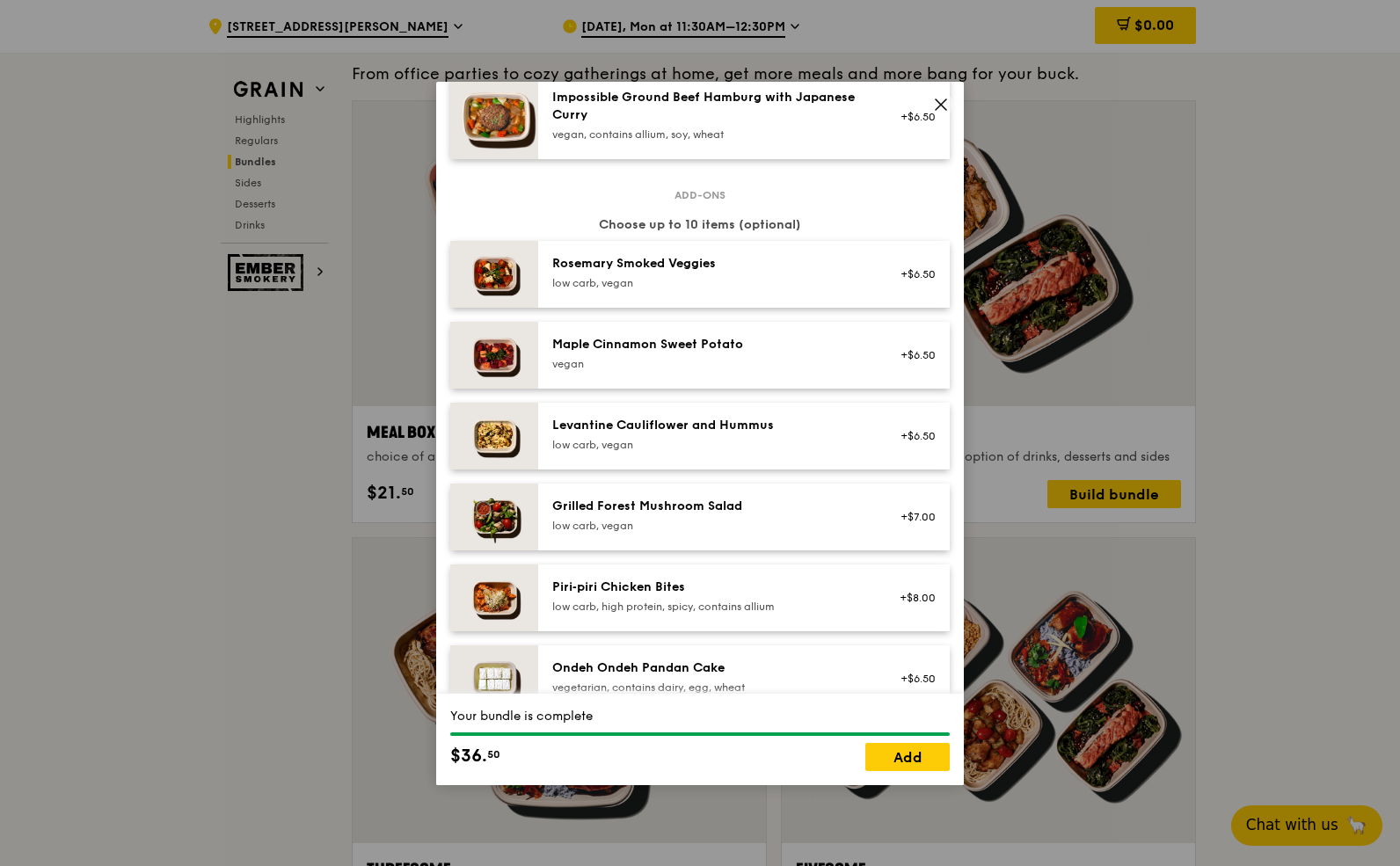
scroll to position [813, 0]
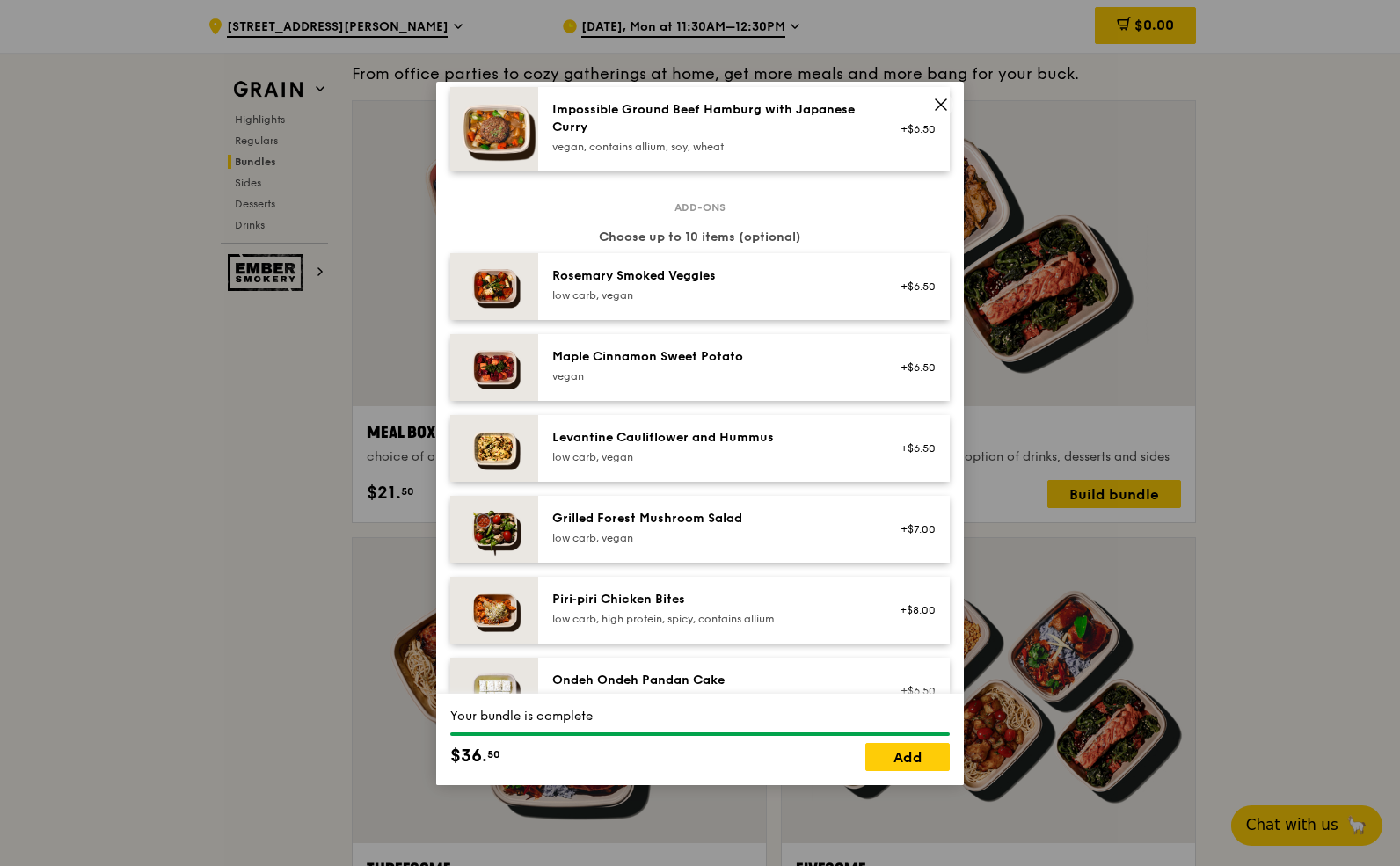
click at [656, 529] on div "Grilled Forest Mushroom Salad low carb, vegan" at bounding box center [709, 528] width 316 height 36
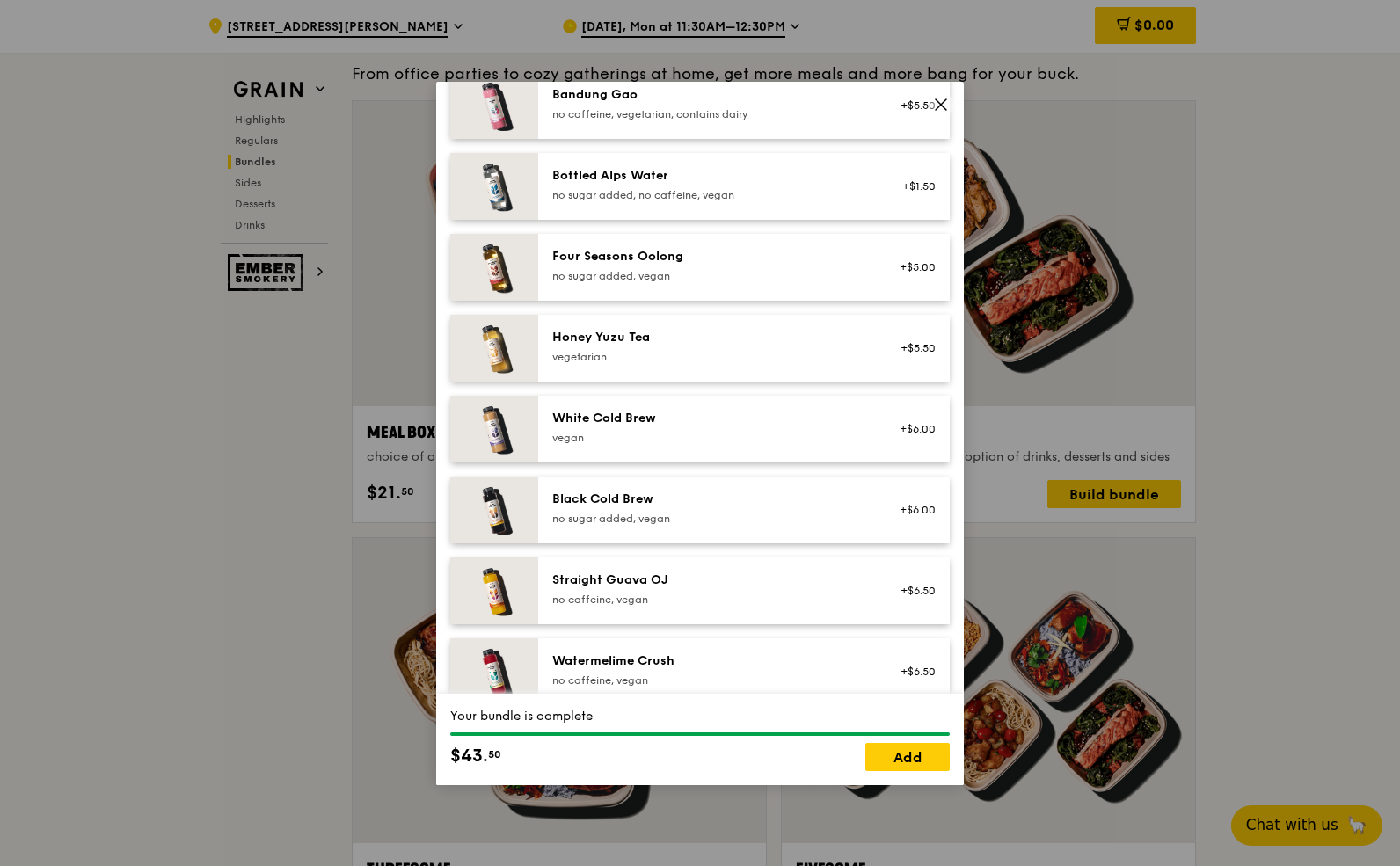
scroll to position [1999, 0]
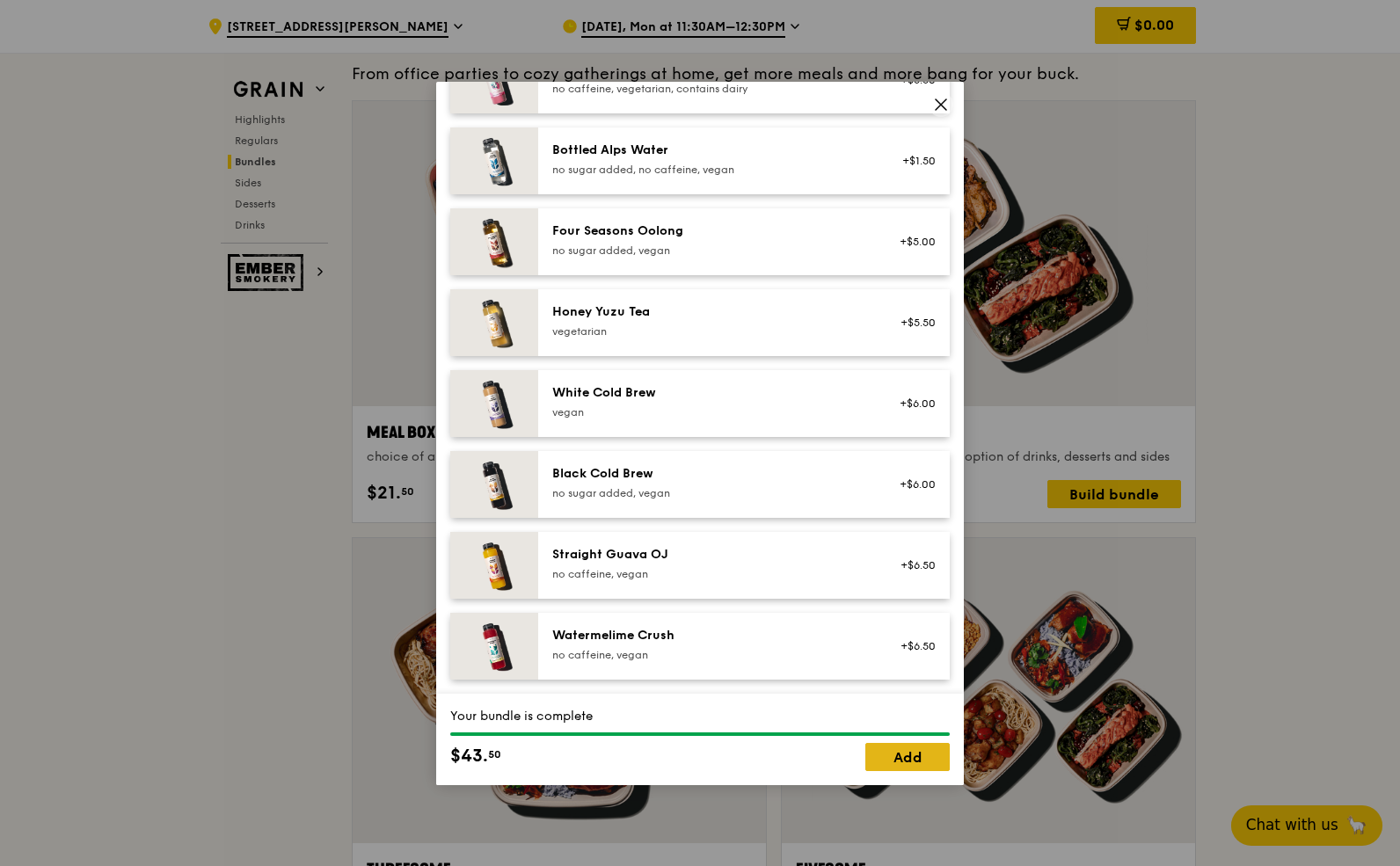
click at [903, 751] on link "Add" at bounding box center [907, 757] width 85 height 28
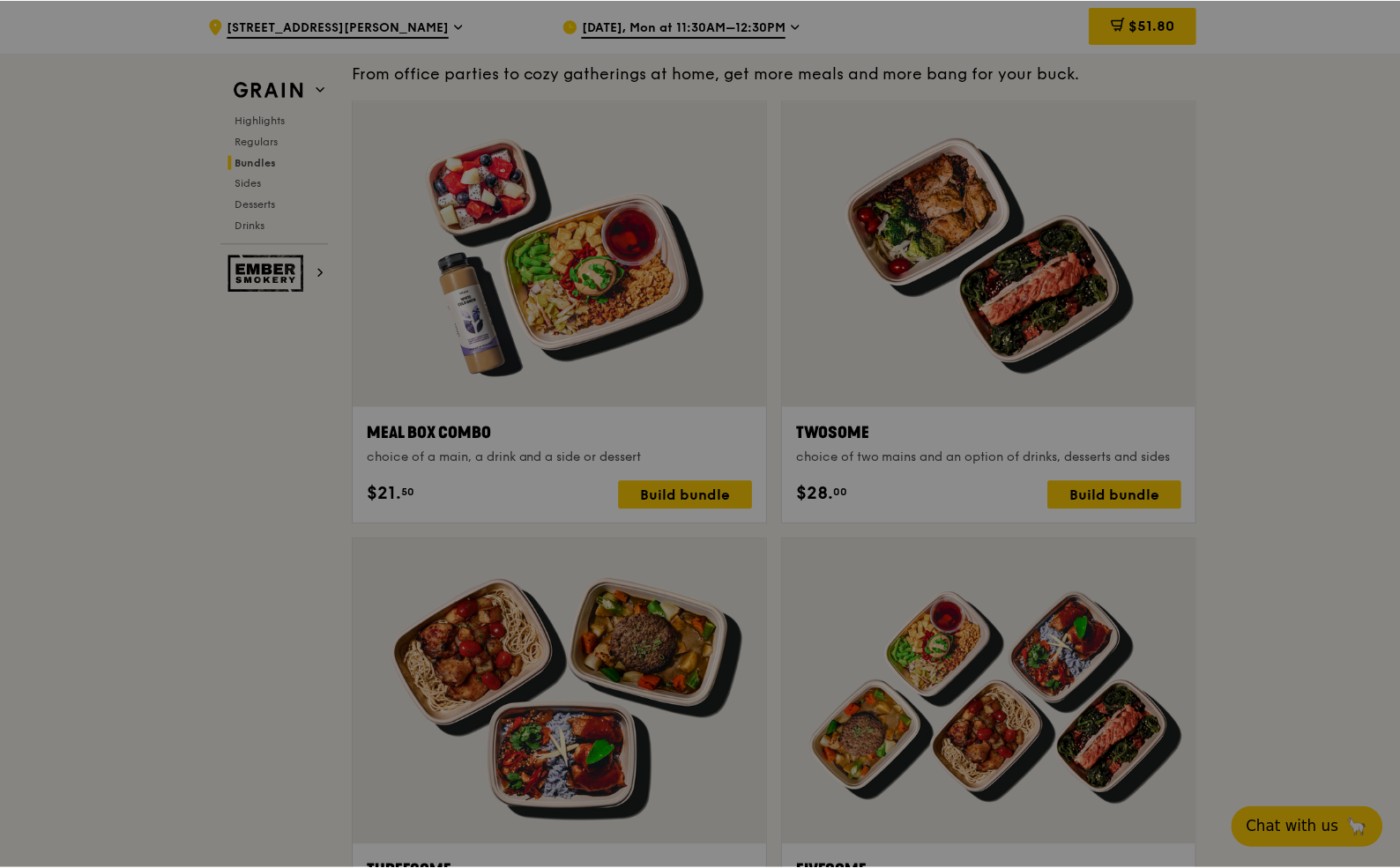
scroll to position [2583, 0]
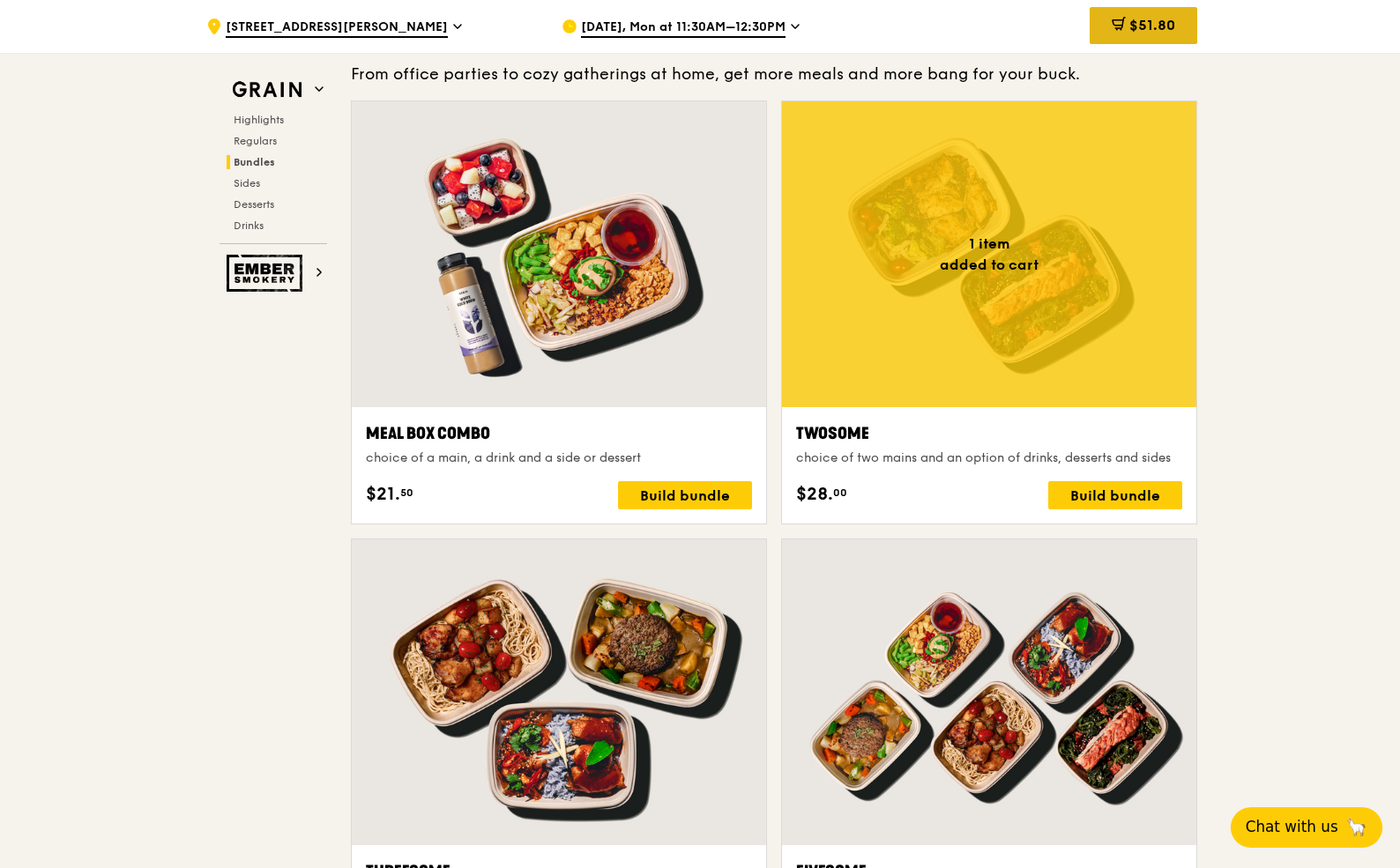
click at [1180, 23] on div "$51.80" at bounding box center [1143, 25] width 108 height 37
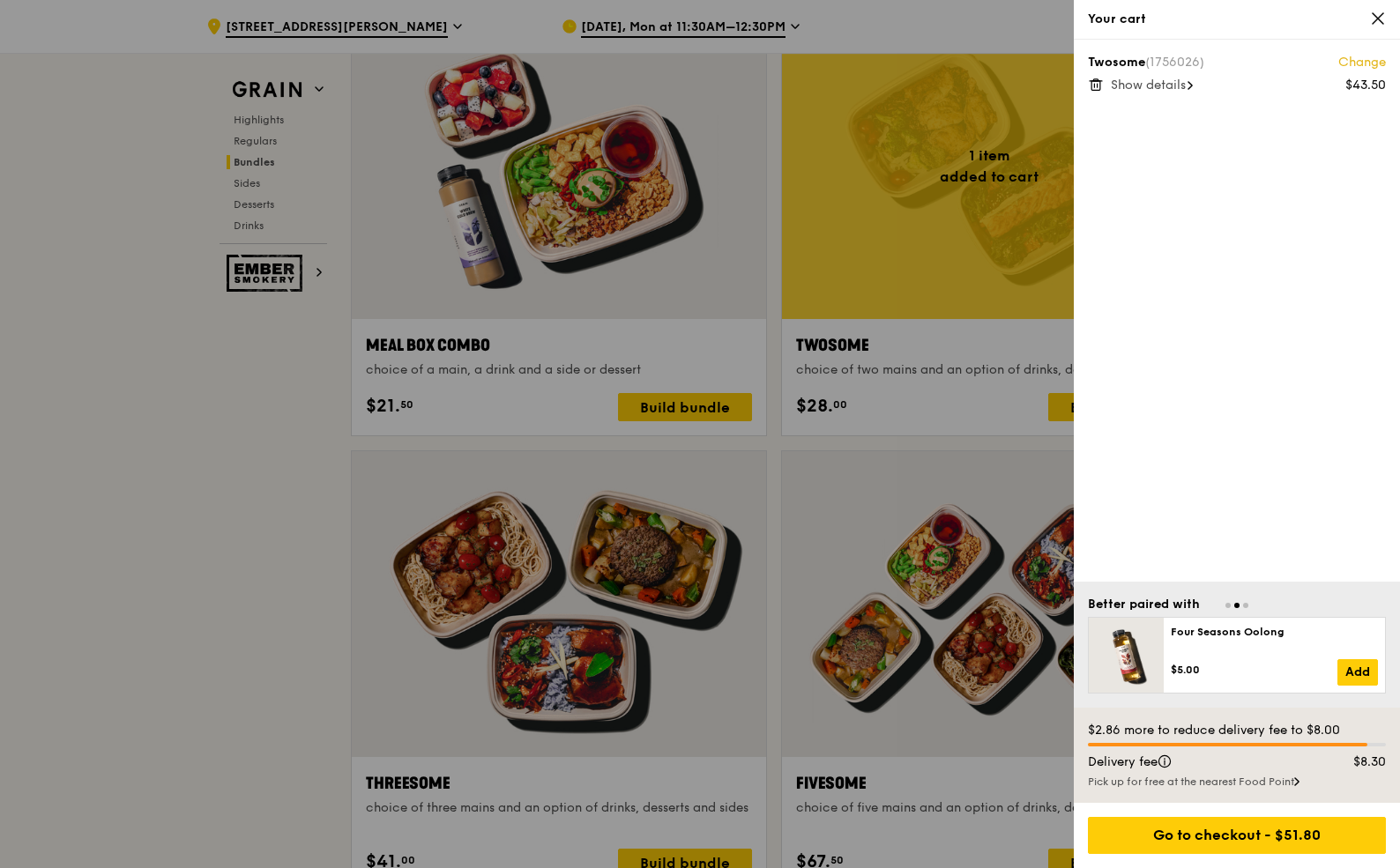
scroll to position [2671, 0]
click at [1281, 781] on div "Pick up for free at the nearest Food Point" at bounding box center [1237, 781] width 298 height 14
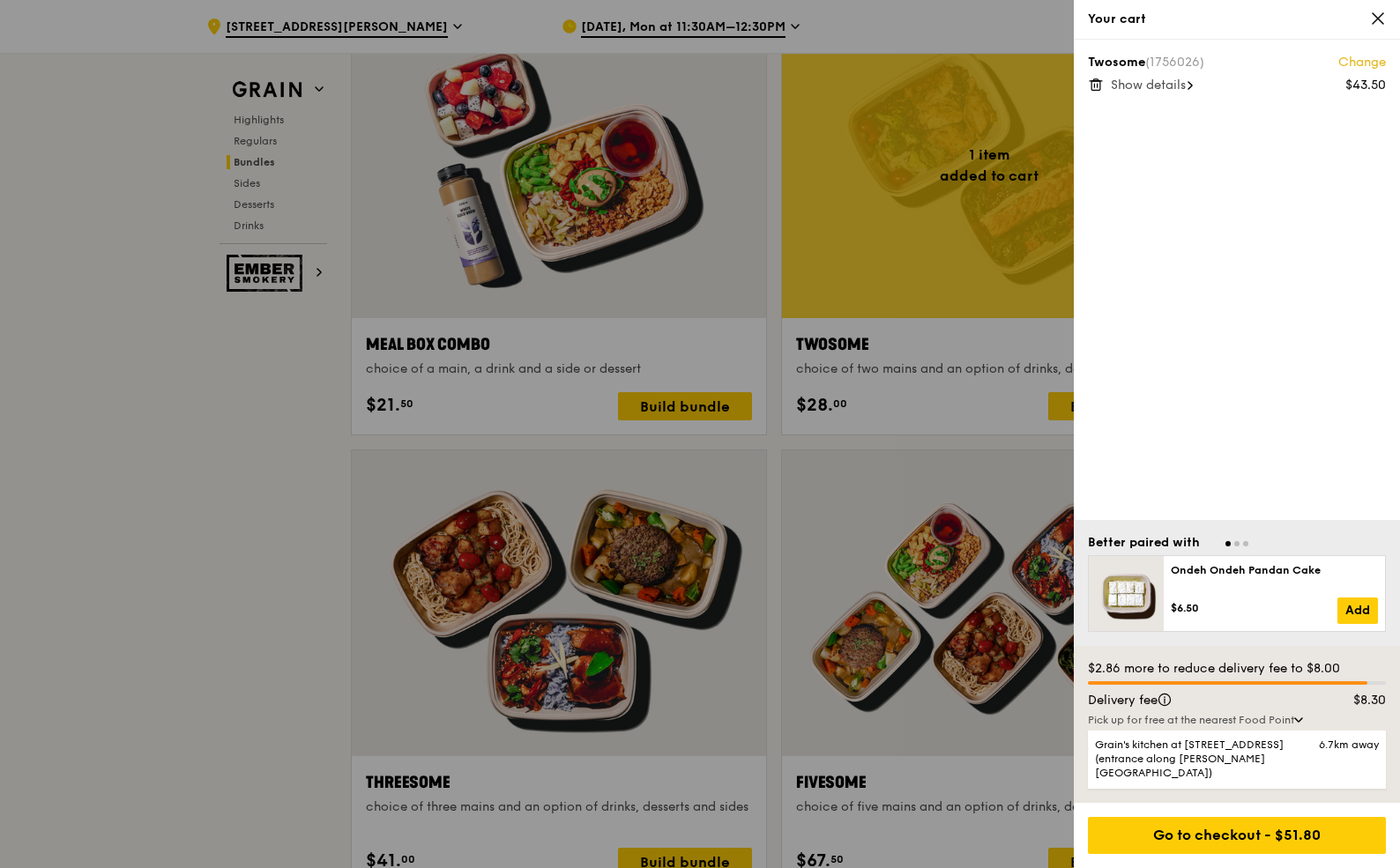
click at [1307, 727] on div "Pick up for free at the nearest Food Point" at bounding box center [1237, 720] width 298 height 14
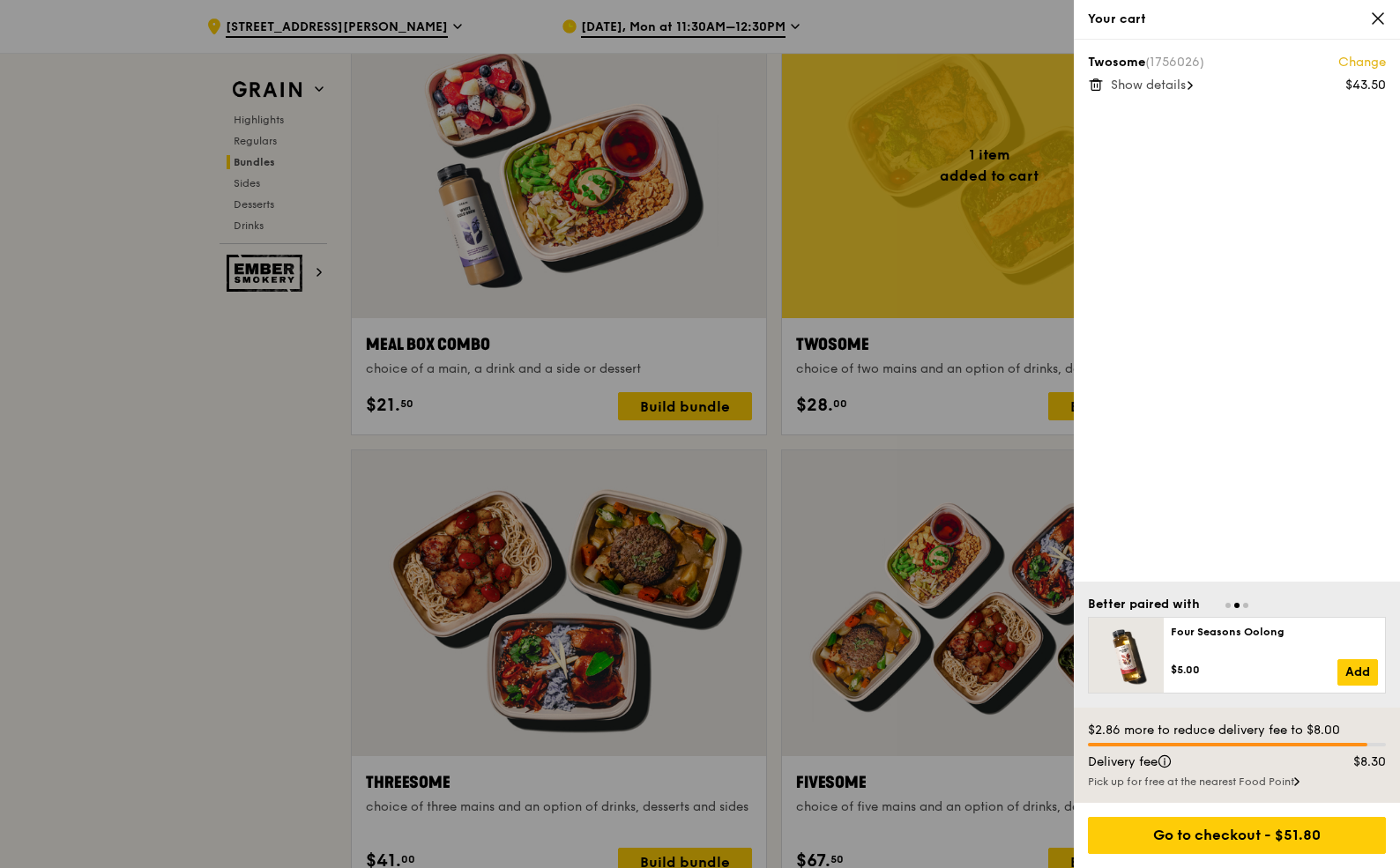
click at [1381, 23] on icon at bounding box center [1378, 19] width 11 height 11
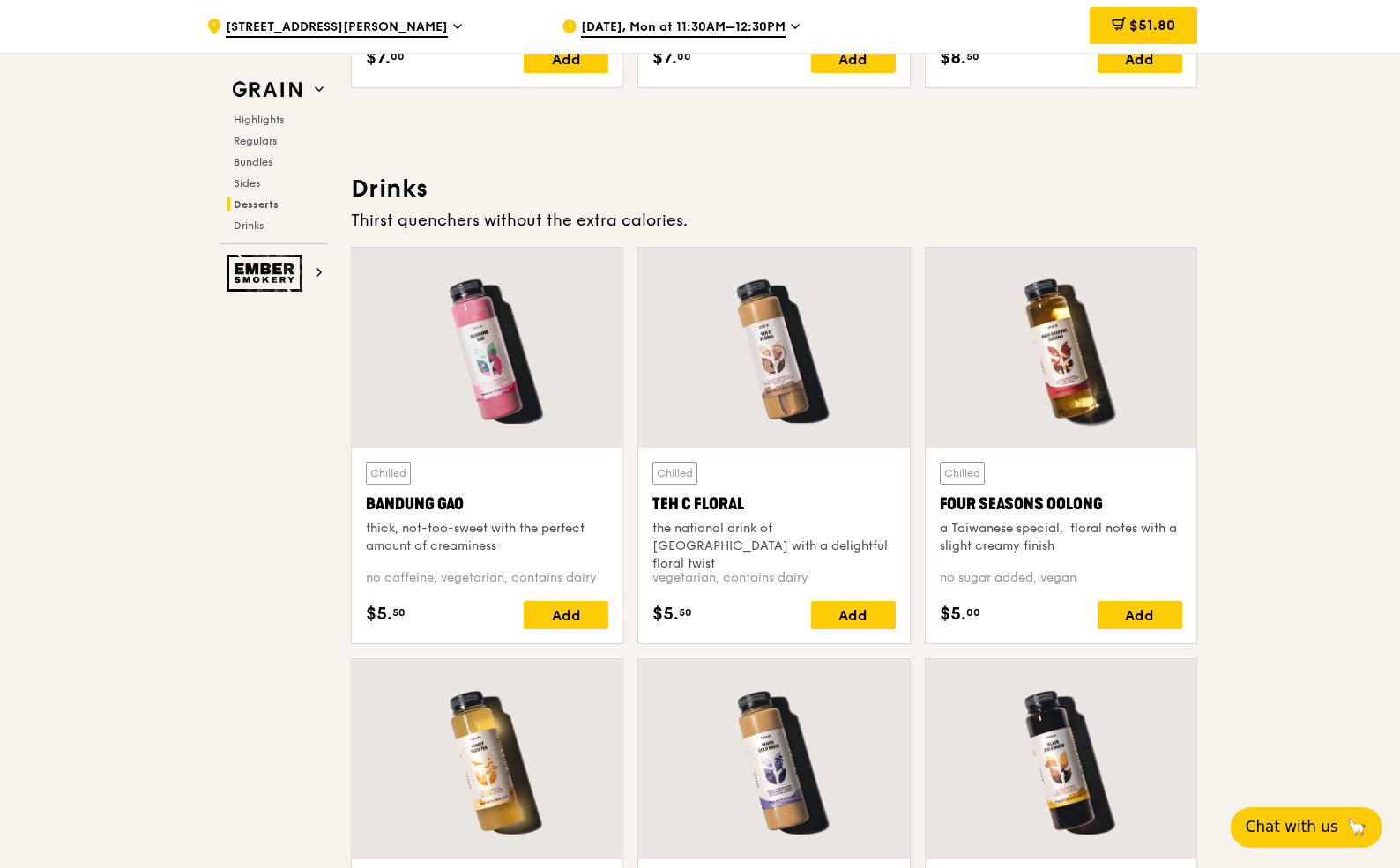
scroll to position [5997, 0]
click at [1134, 28] on span "$51.80" at bounding box center [1152, 25] width 46 height 17
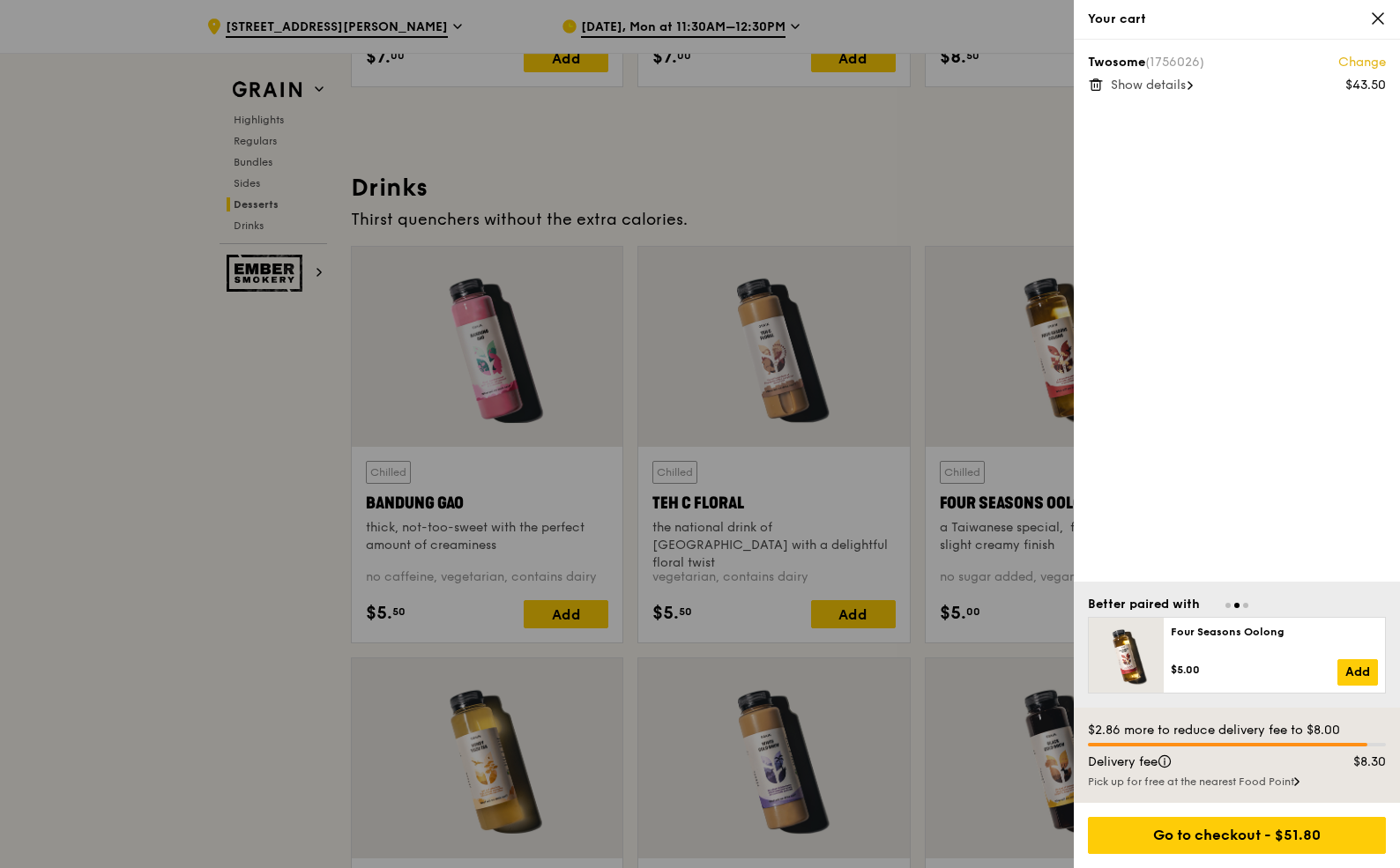
click at [1127, 94] on div "Show details" at bounding box center [1248, 86] width 275 height 18
click at [983, 150] on div at bounding box center [700, 434] width 1400 height 868
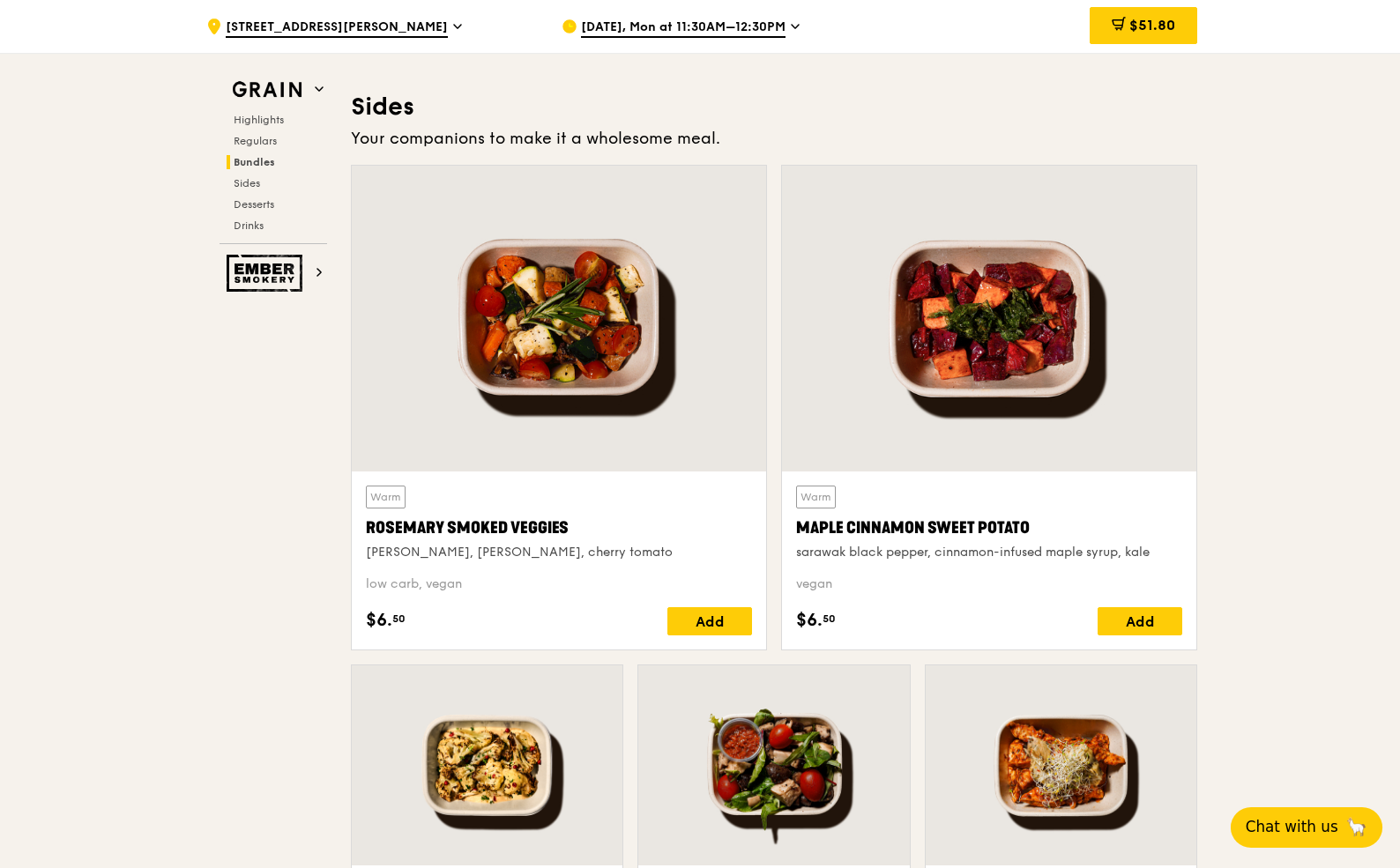
scroll to position [3908, 0]
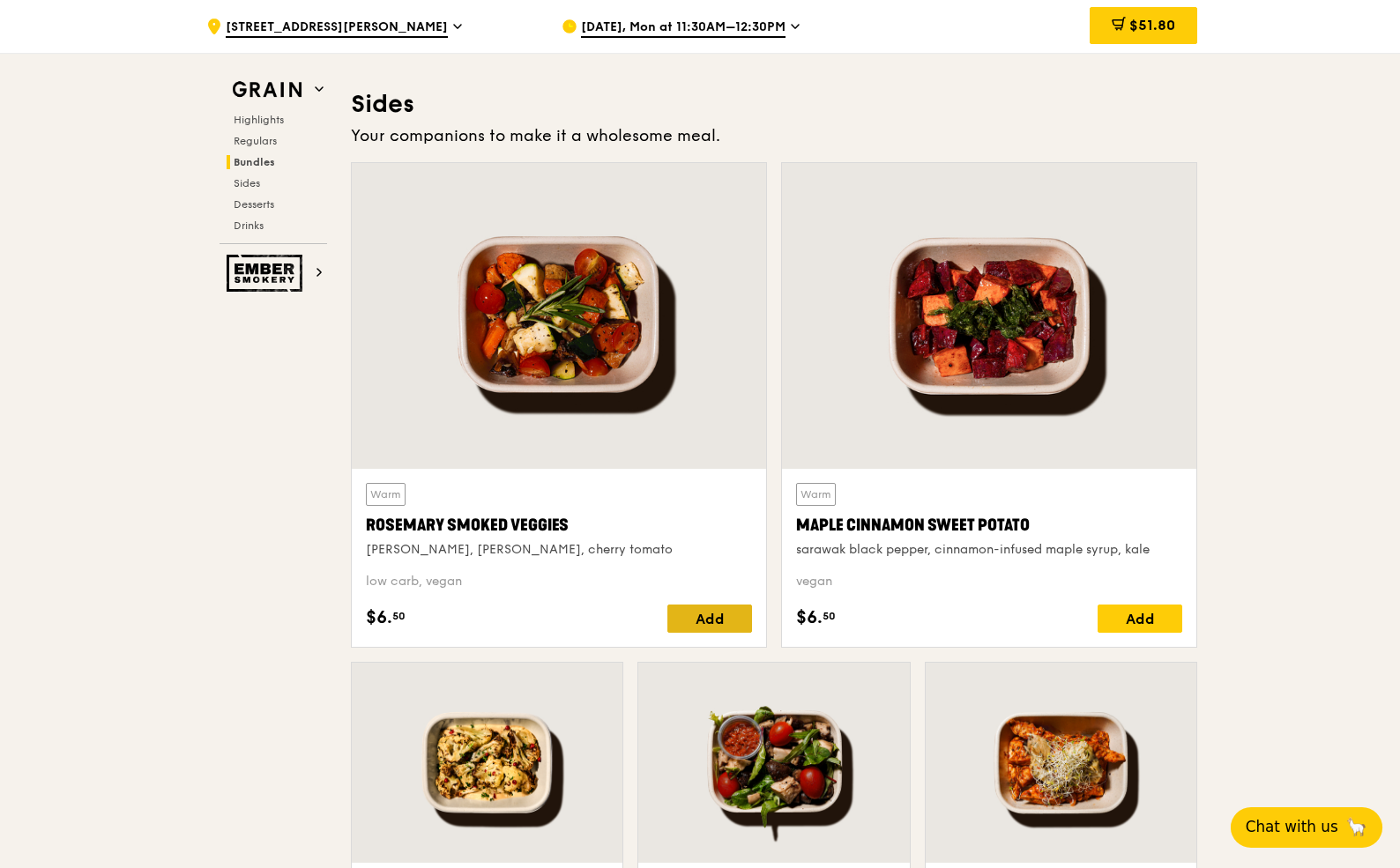
click at [698, 625] on div "Add" at bounding box center [709, 619] width 85 height 29
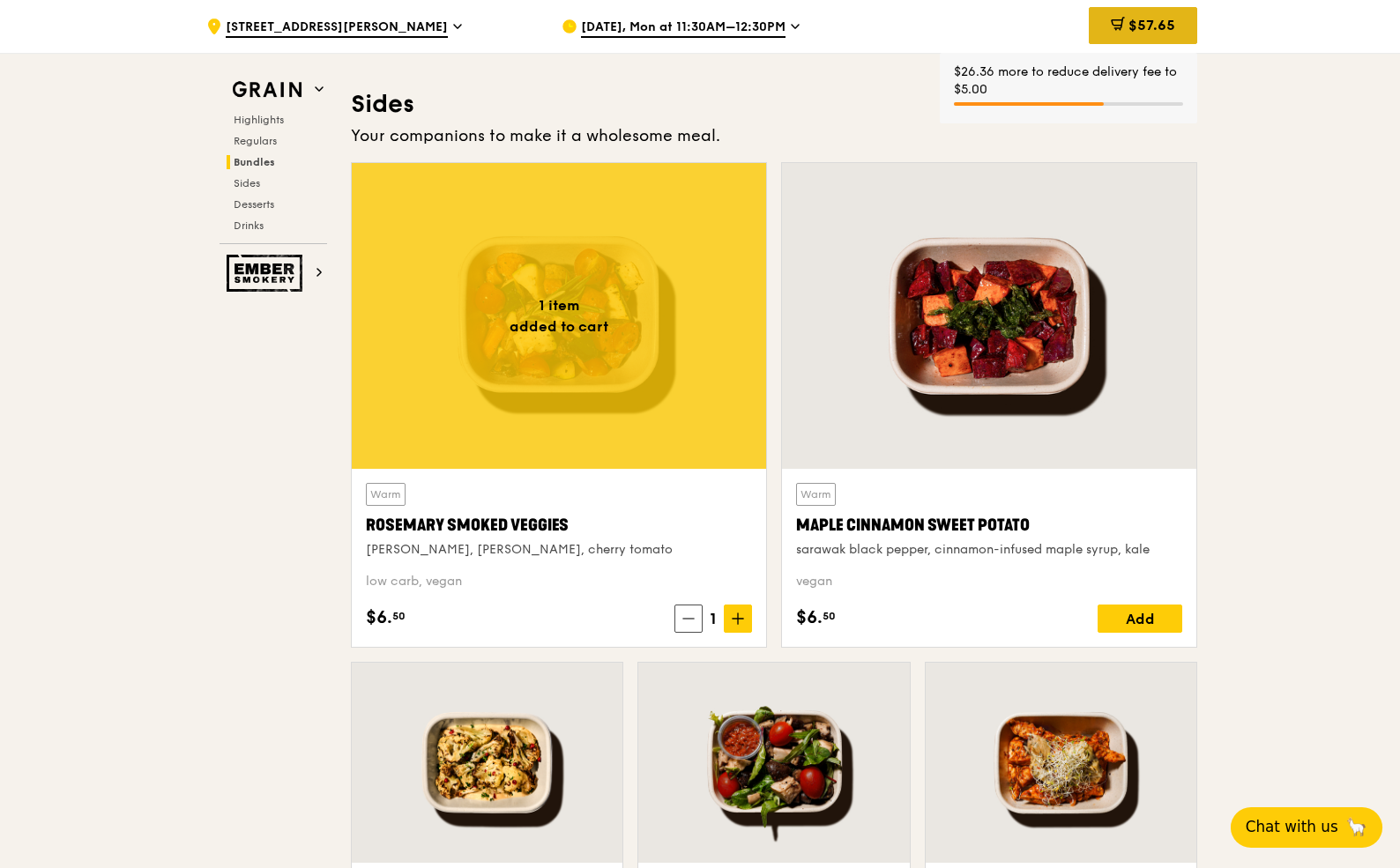
click at [1156, 27] on span "$57.65" at bounding box center [1152, 25] width 46 height 17
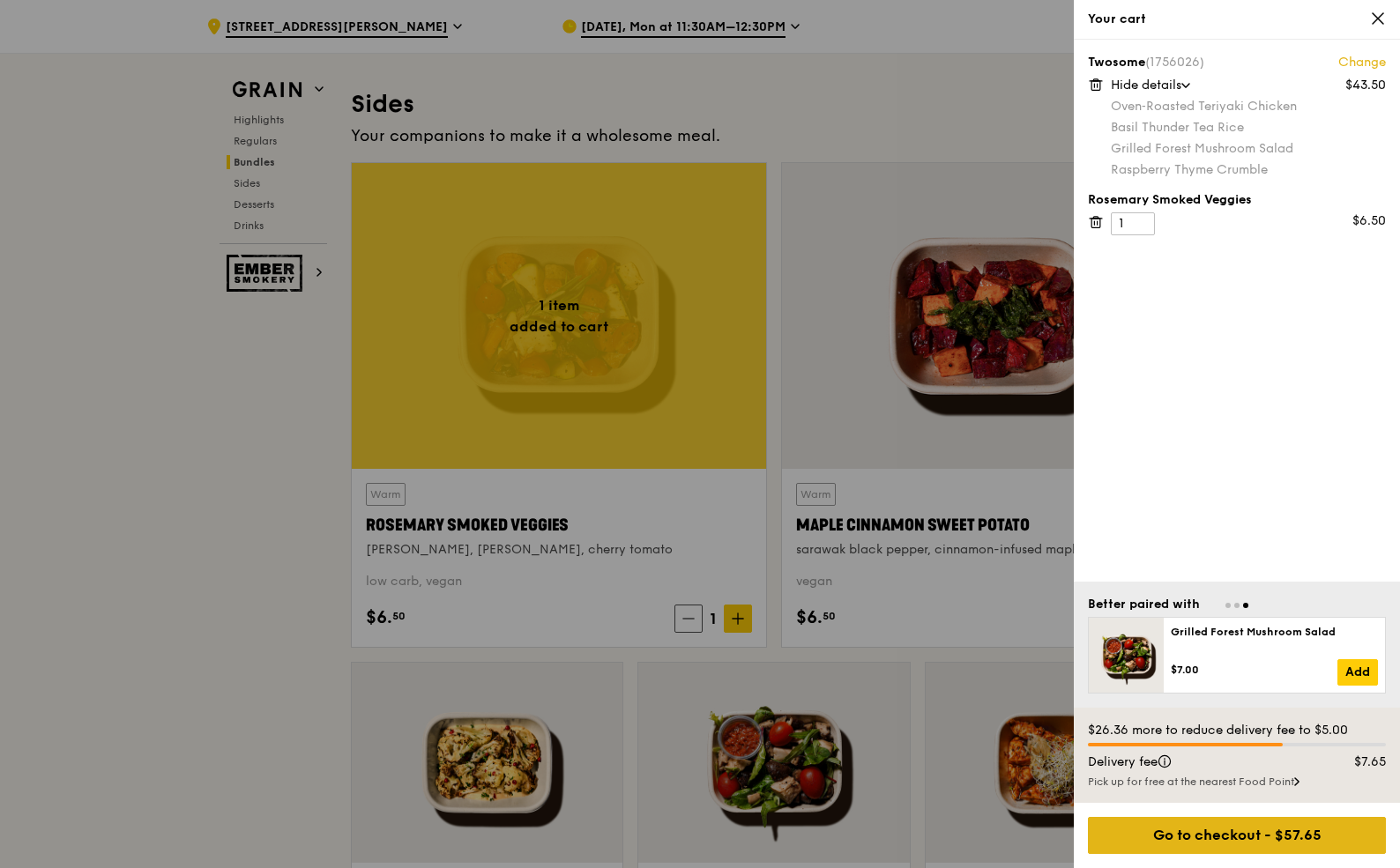
click at [1230, 837] on div "Go to checkout - $57.65" at bounding box center [1237, 835] width 298 height 37
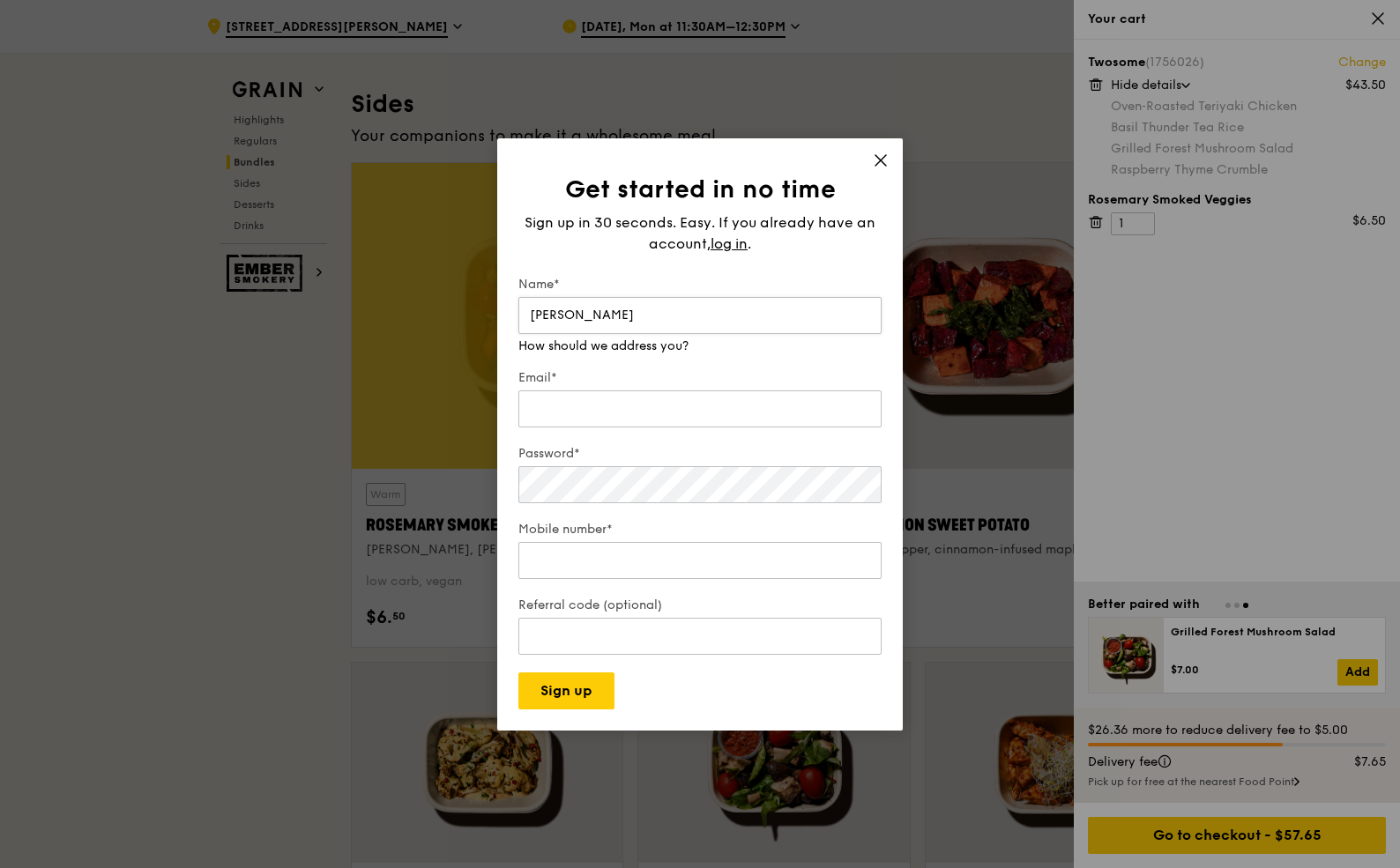
type input "[PERSON_NAME]"
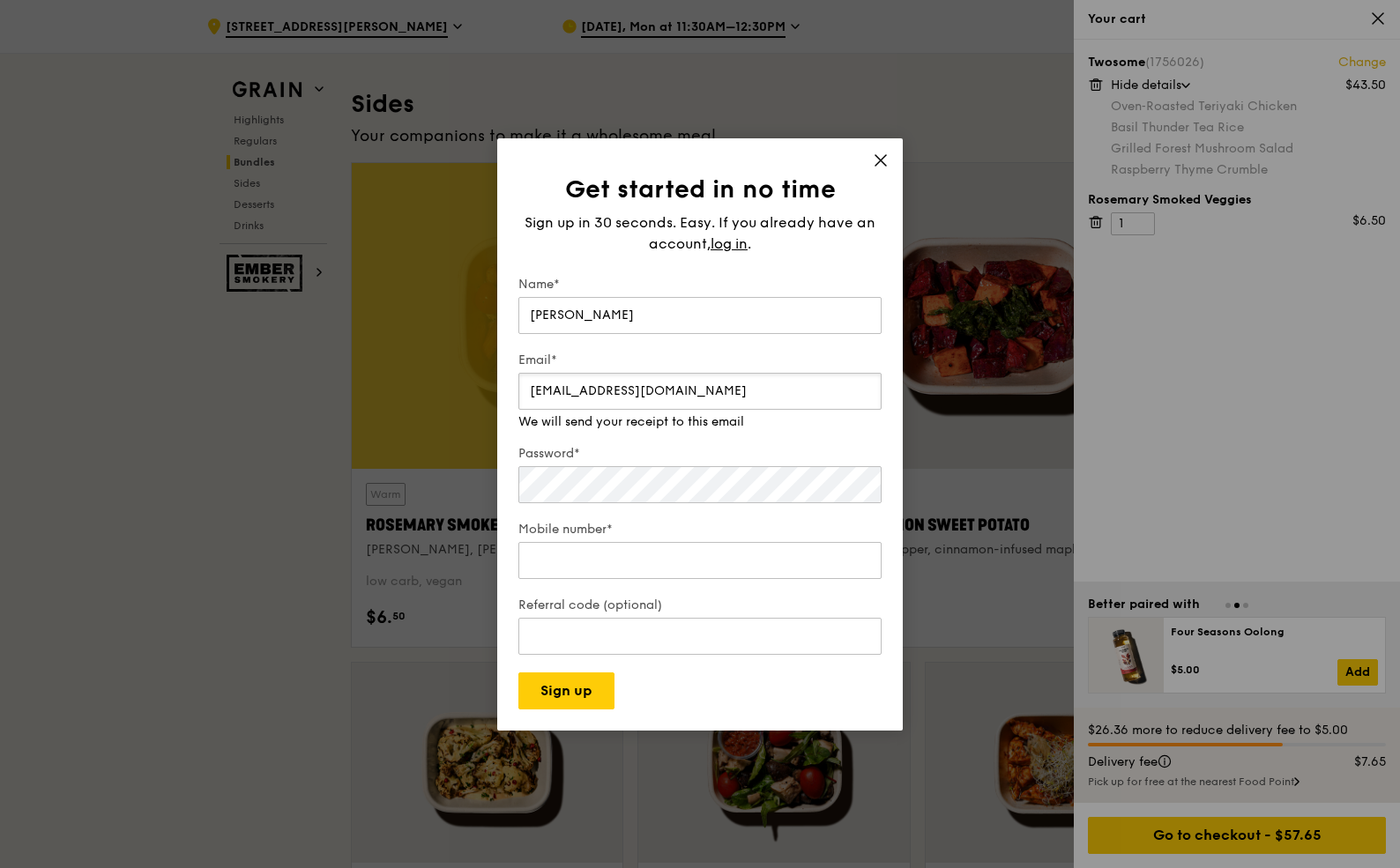
type input "[EMAIL_ADDRESS][DOMAIN_NAME]"
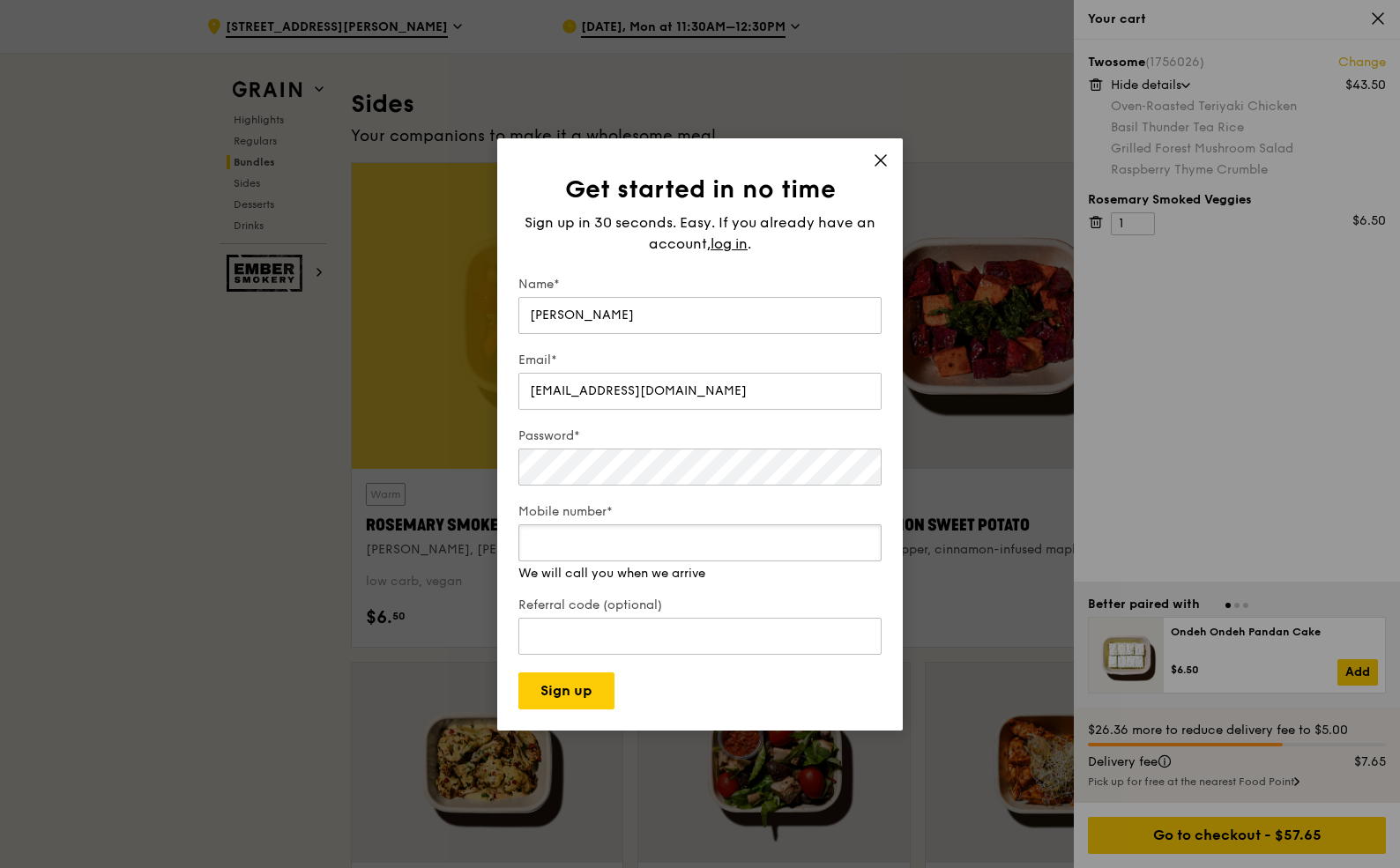
click at [578, 549] on input "Mobile number*" at bounding box center [700, 542] width 363 height 37
click at [865, 545] on input "-1" at bounding box center [700, 542] width 363 height 37
type input "0"
click at [864, 539] on input "0" at bounding box center [700, 542] width 363 height 37
type input "33695058137"
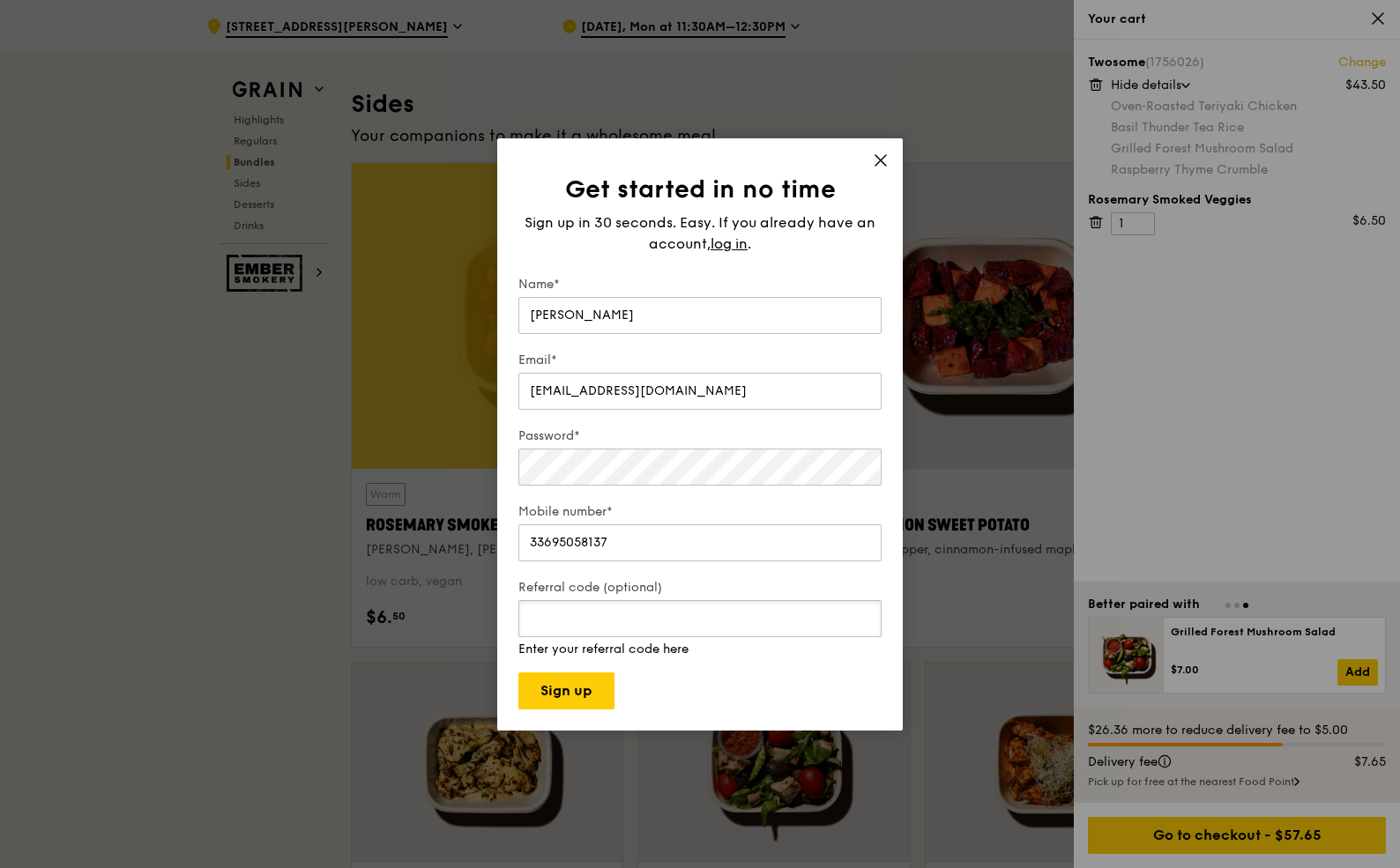
click at [798, 635] on input "Referral code (optional)" at bounding box center [700, 618] width 363 height 37
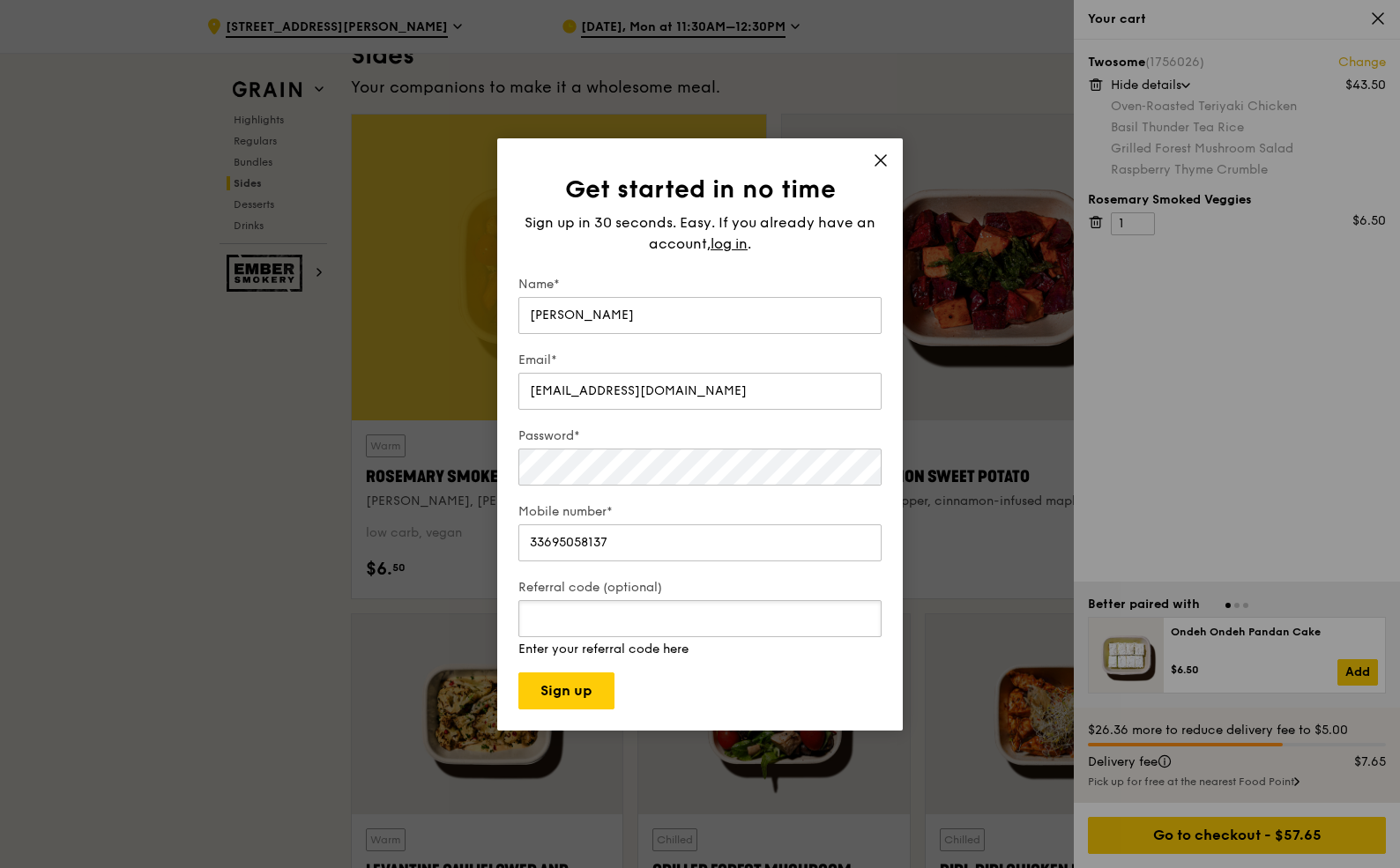
scroll to position [3959, 0]
click at [623, 529] on input "33695058137" at bounding box center [700, 542] width 363 height 37
click at [629, 636] on div "Referral code (optional) Enter your referral code here" at bounding box center [700, 618] width 363 height 79
click at [605, 688] on button "Sign up" at bounding box center [567, 690] width 96 height 37
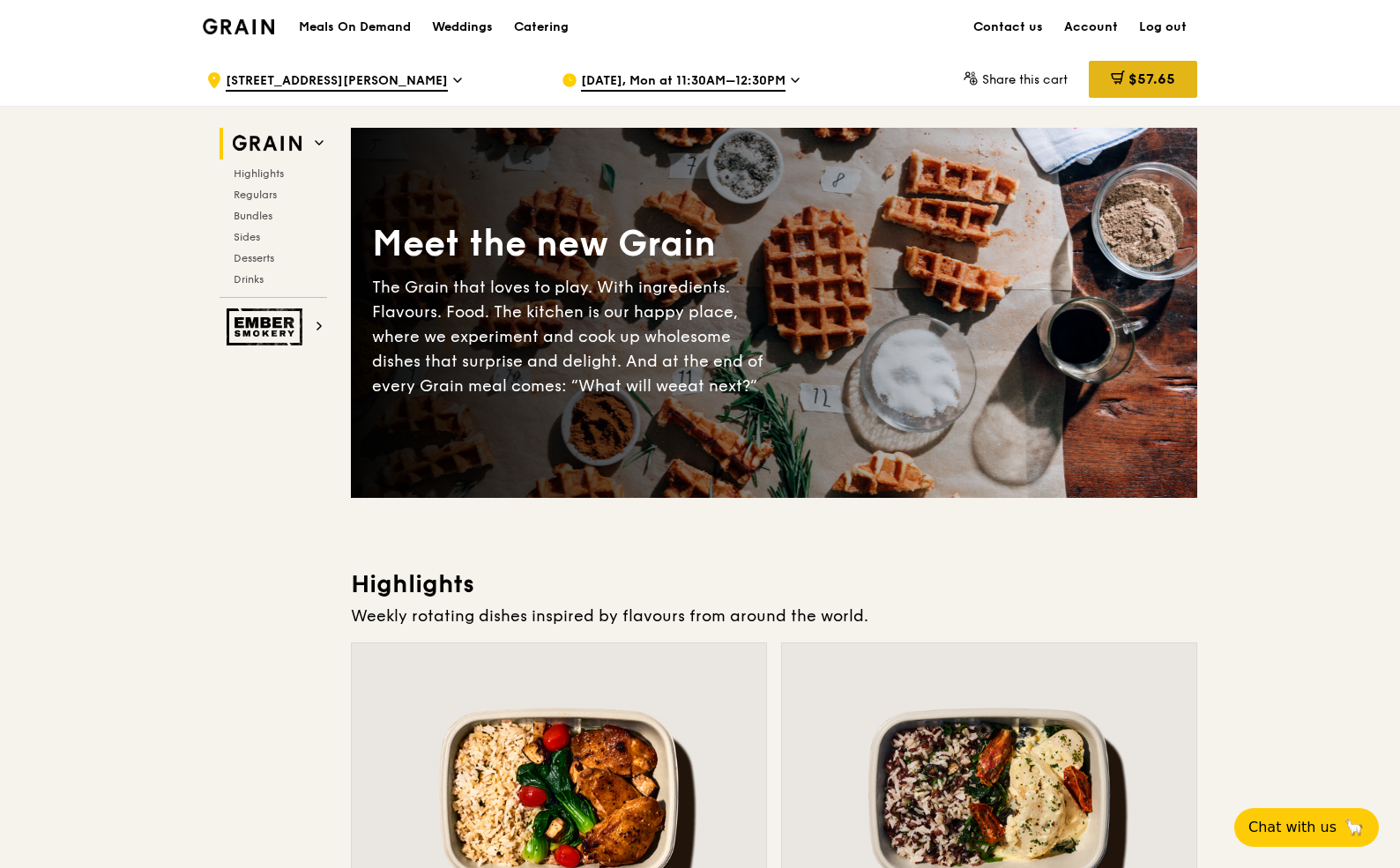
click at [1131, 72] on span "$57.65" at bounding box center [1152, 79] width 46 height 17
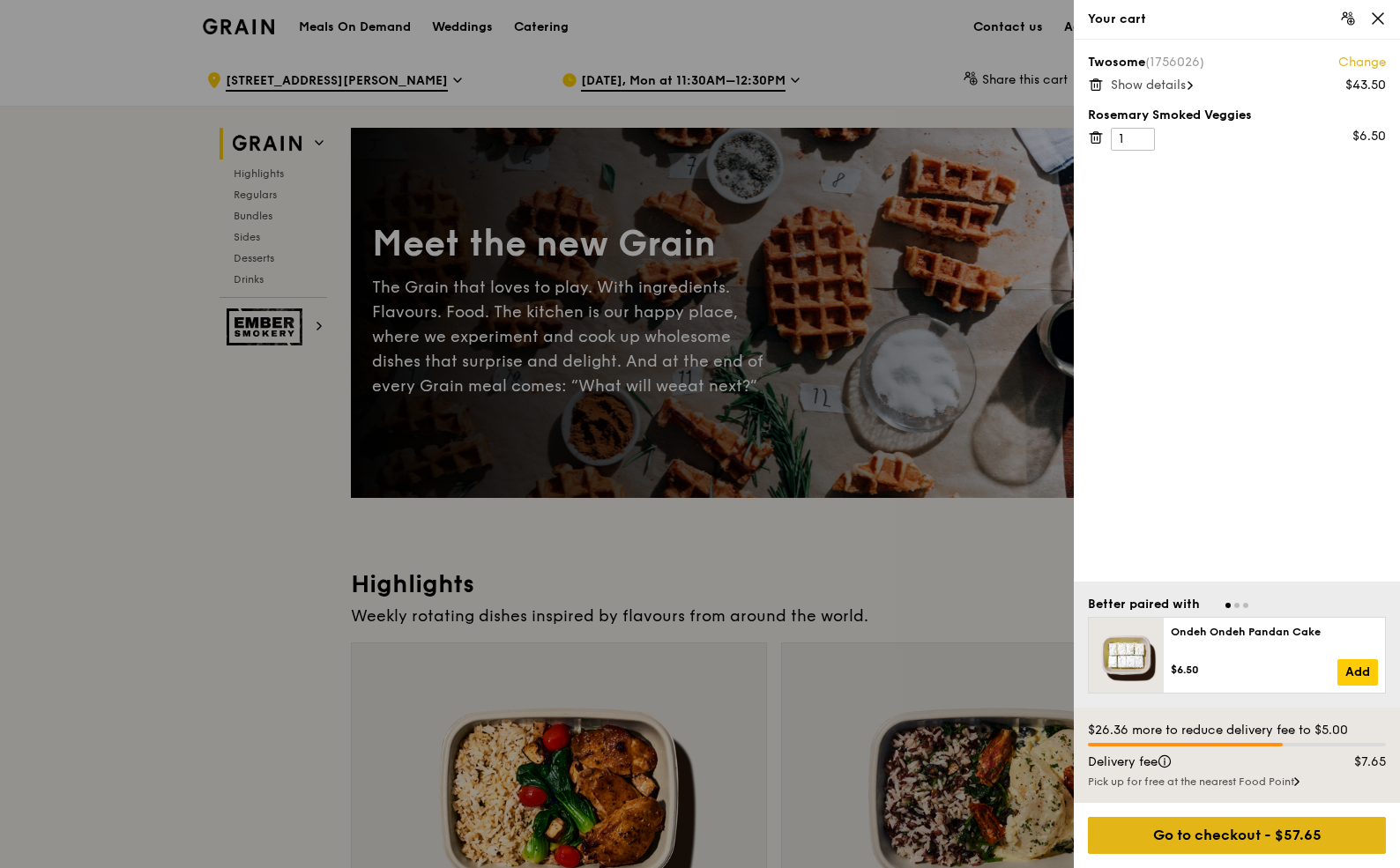
click at [1232, 825] on div "Go to checkout - $57.65" at bounding box center [1237, 835] width 298 height 37
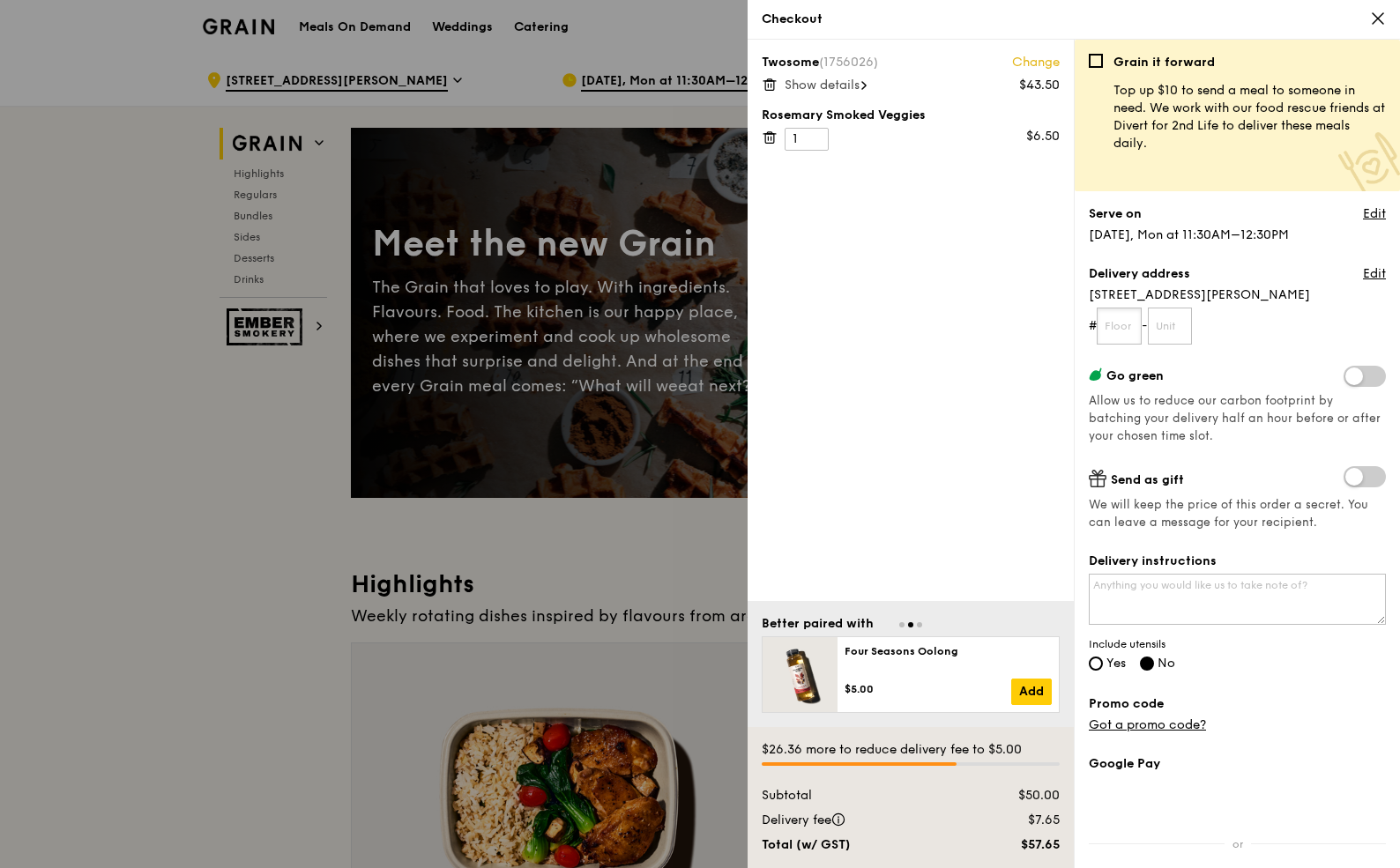
click at [1136, 327] on input "text" at bounding box center [1119, 326] width 45 height 37
type input "16"
click at [1187, 326] on input "text" at bounding box center [1170, 326] width 45 height 37
type input "13"
click at [1251, 324] on form "# 16 - 13" at bounding box center [1237, 326] width 297 height 37
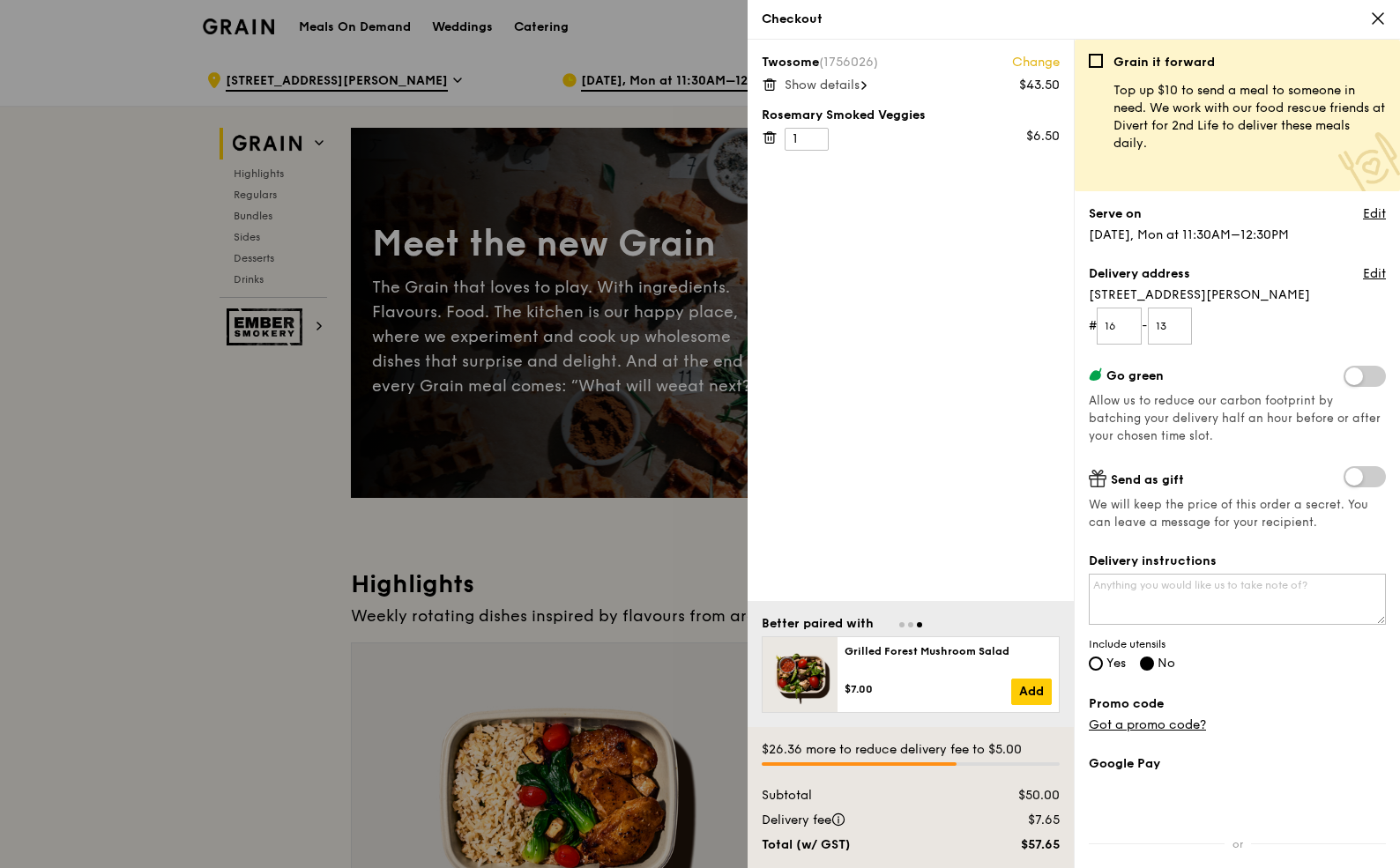
click at [1356, 376] on span at bounding box center [1364, 376] width 42 height 21
click at [1347, 378] on input "checkbox" at bounding box center [1347, 378] width 0 height 0
click at [1355, 376] on span at bounding box center [1364, 376] width 42 height 21
click at [1347, 378] on input "checkbox" at bounding box center [1347, 378] width 0 height 0
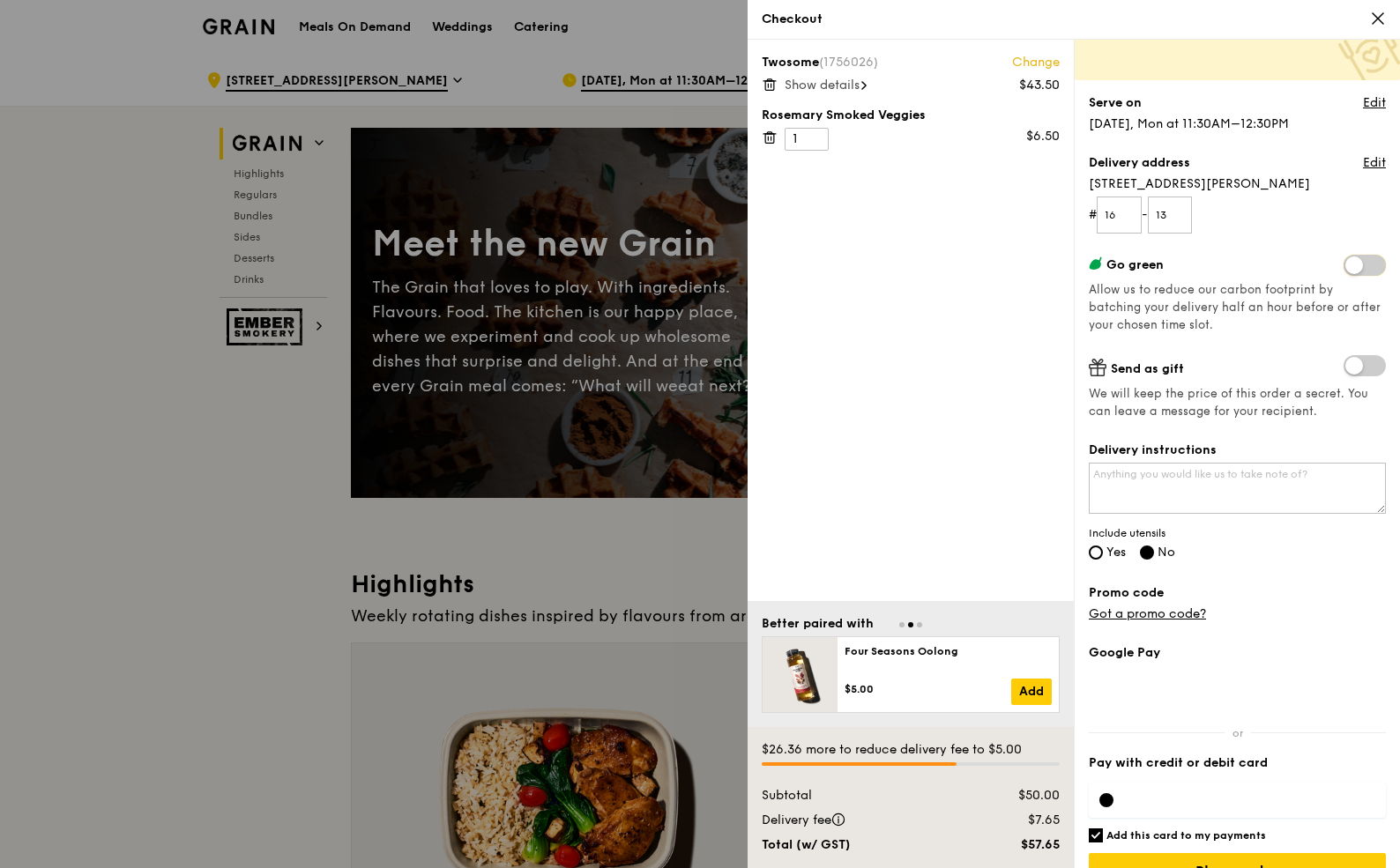
scroll to position [114, 0]
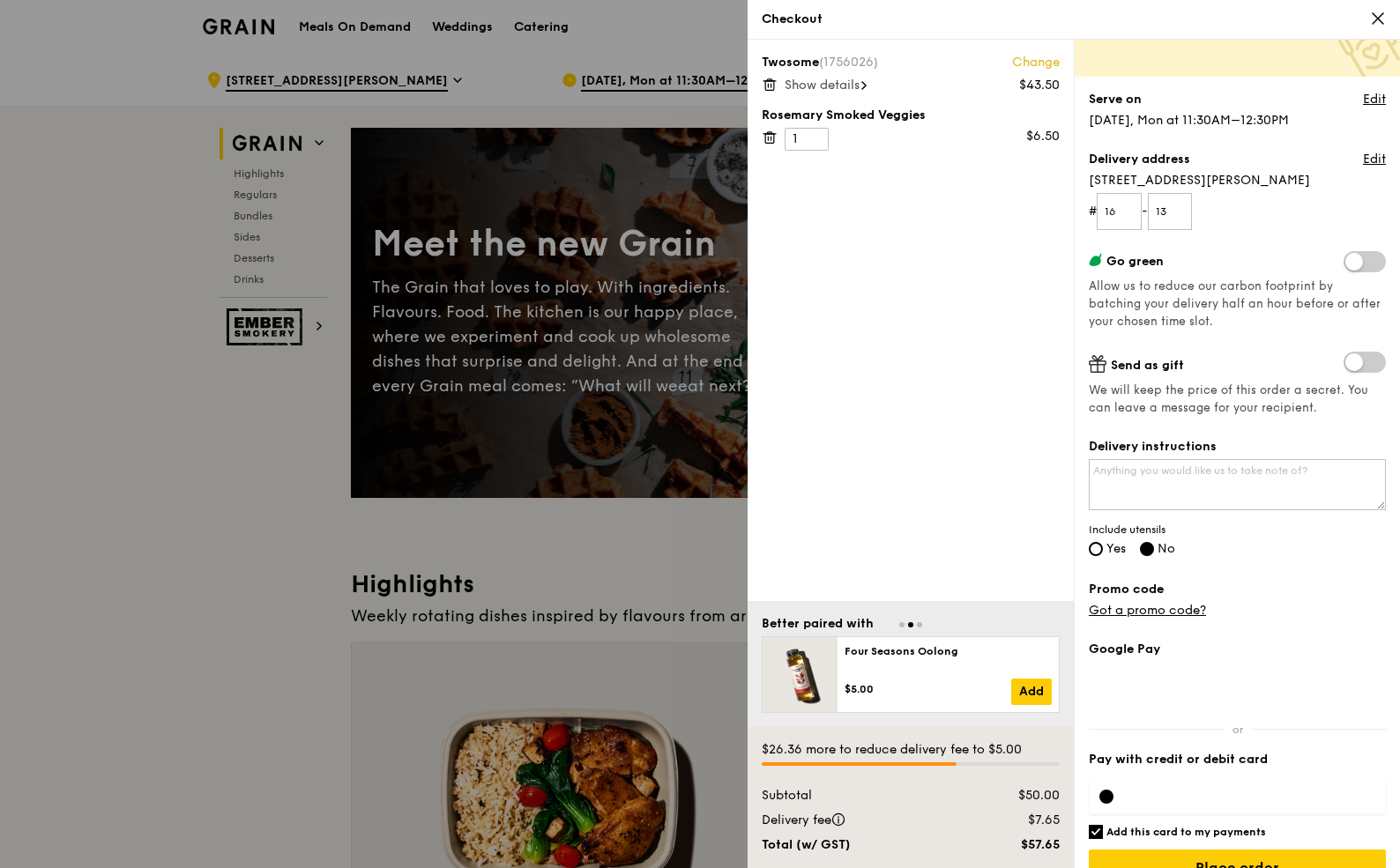
click at [1106, 549] on span "Yes" at bounding box center [1116, 549] width 20 height 15
click at [1103, 549] on input "Yes" at bounding box center [1096, 550] width 14 height 14
radio input "true"
click at [1161, 551] on label "No" at bounding box center [1157, 550] width 36 height 15
click at [1154, 551] on input "No" at bounding box center [1147, 550] width 14 height 14
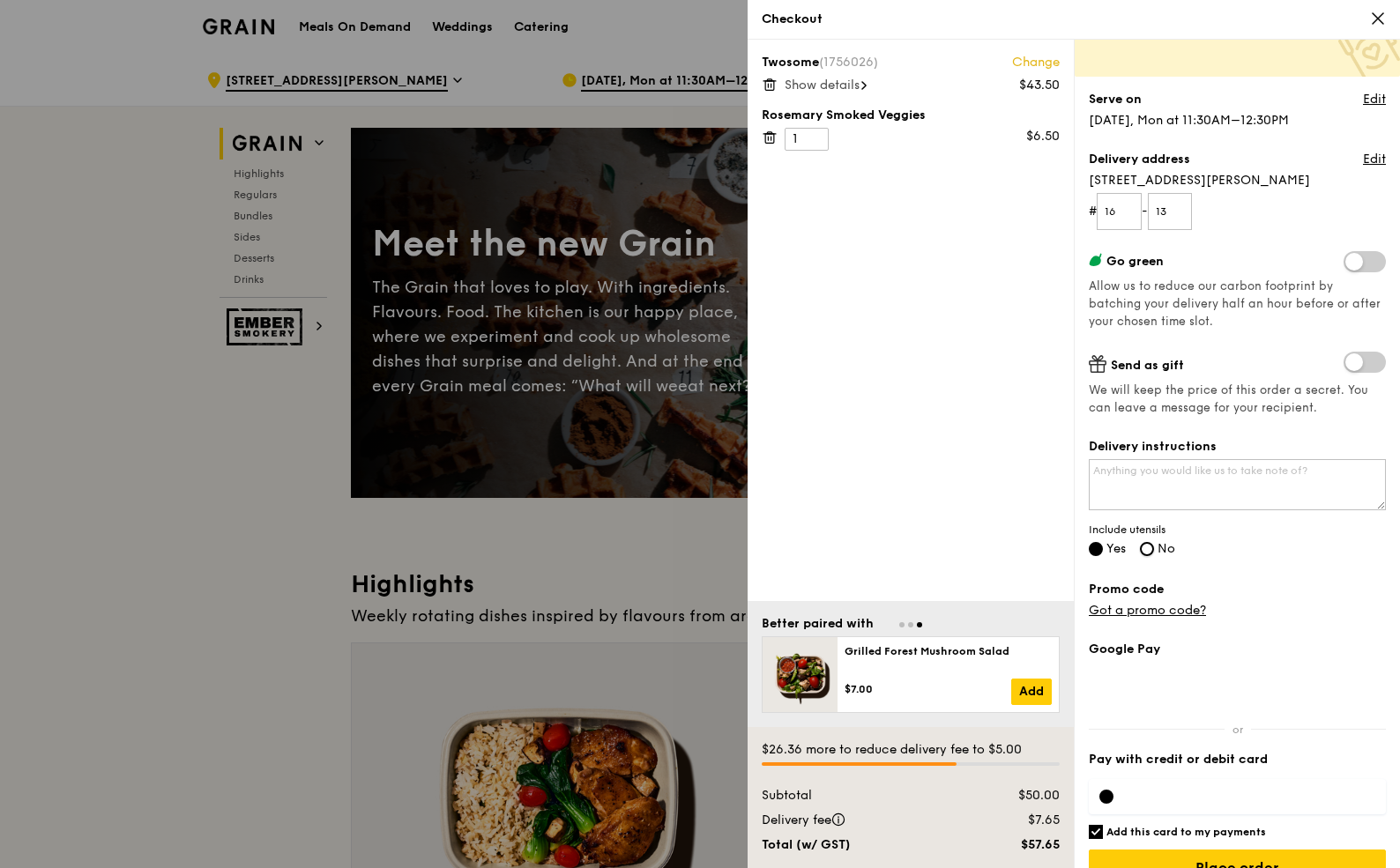
radio input "true"
radio input "false"
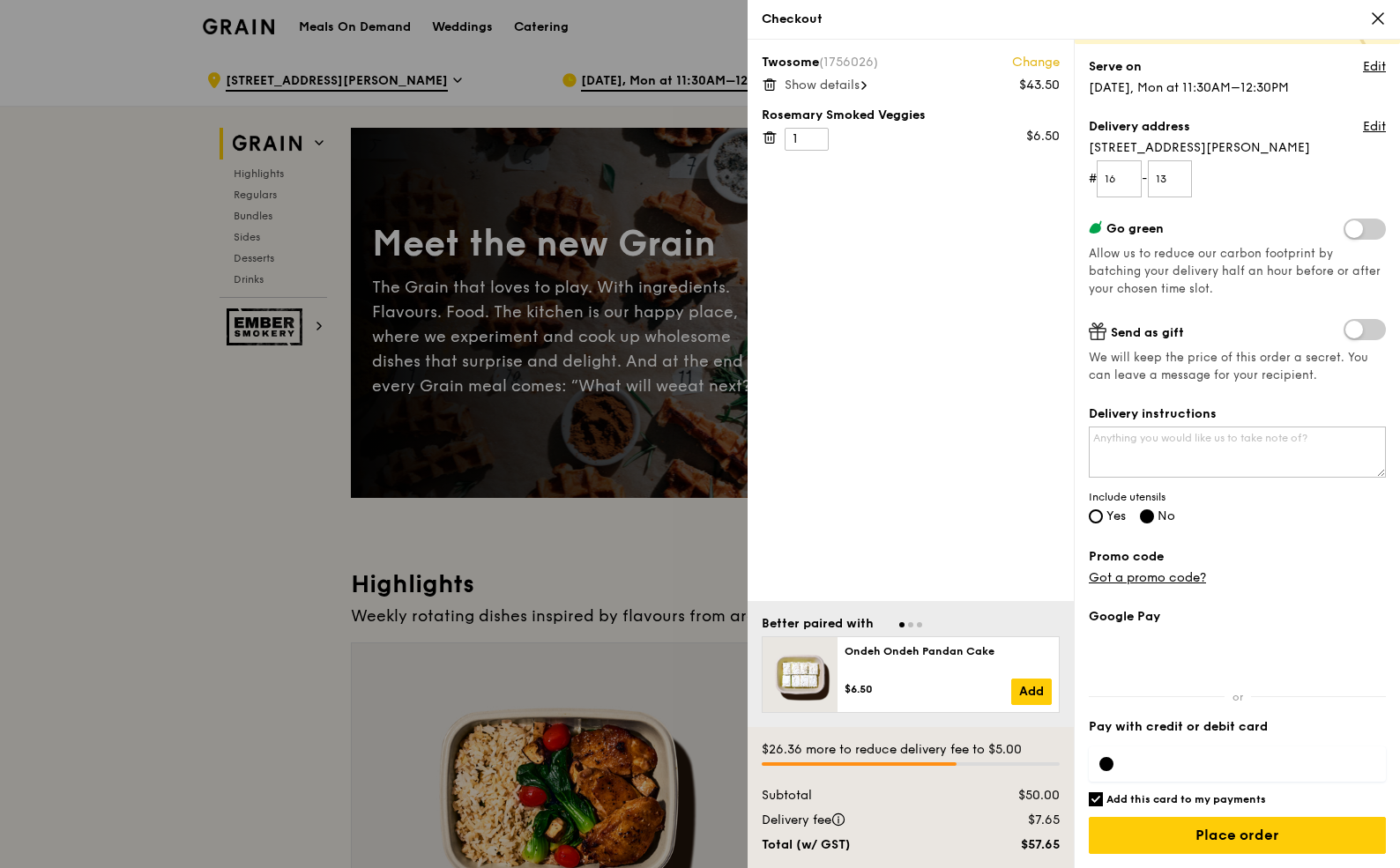
scroll to position [147, 0]
click at [1163, 770] on div at bounding box center [1237, 765] width 297 height 36
click at [1231, 801] on h6 "Add this card to my payments" at bounding box center [1186, 799] width 160 height 14
click at [1103, 801] on input "Add this card to my payments" at bounding box center [1096, 799] width 14 height 14
checkbox input "false"
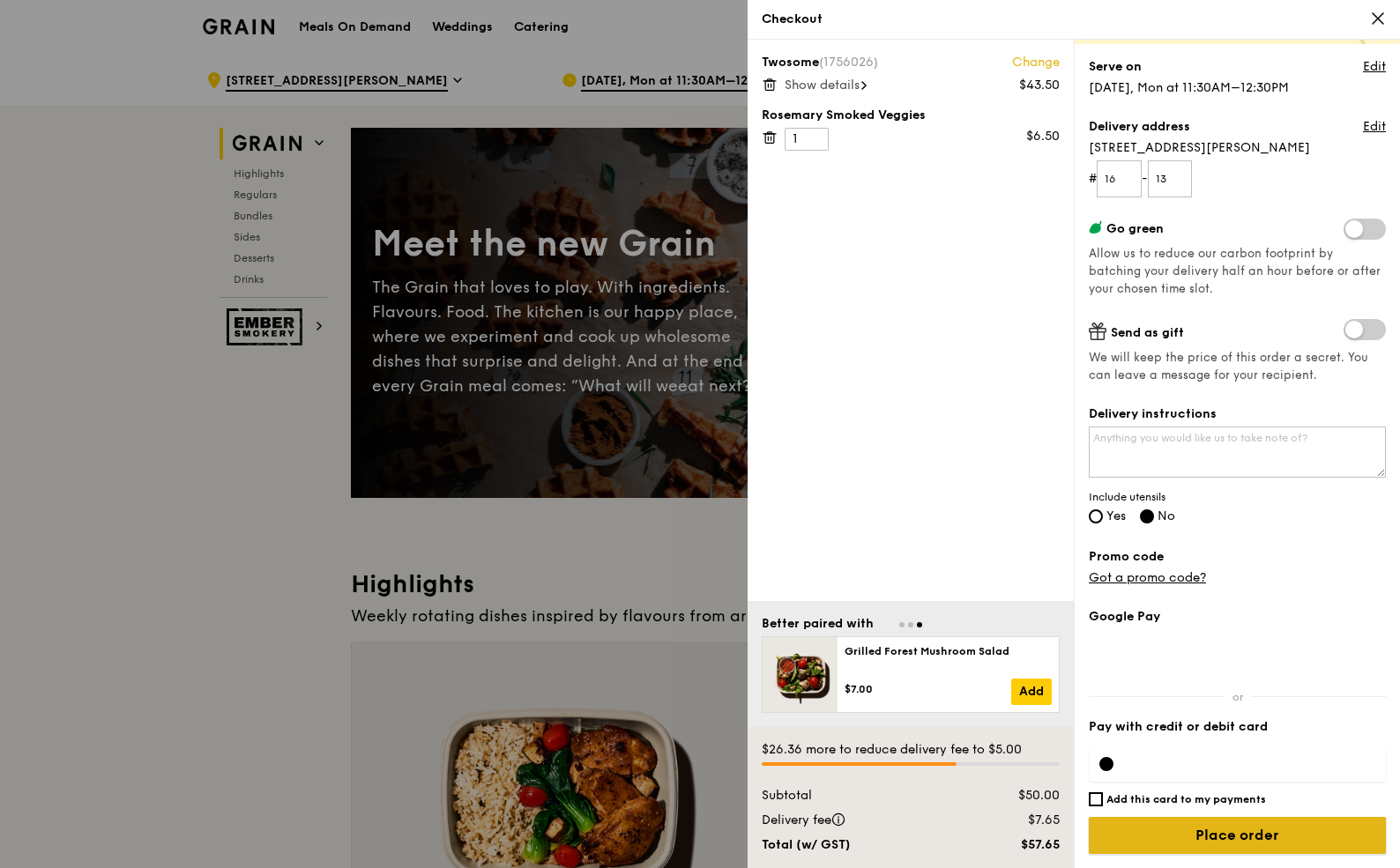
click at [1231, 830] on input "Place order" at bounding box center [1237, 835] width 297 height 37
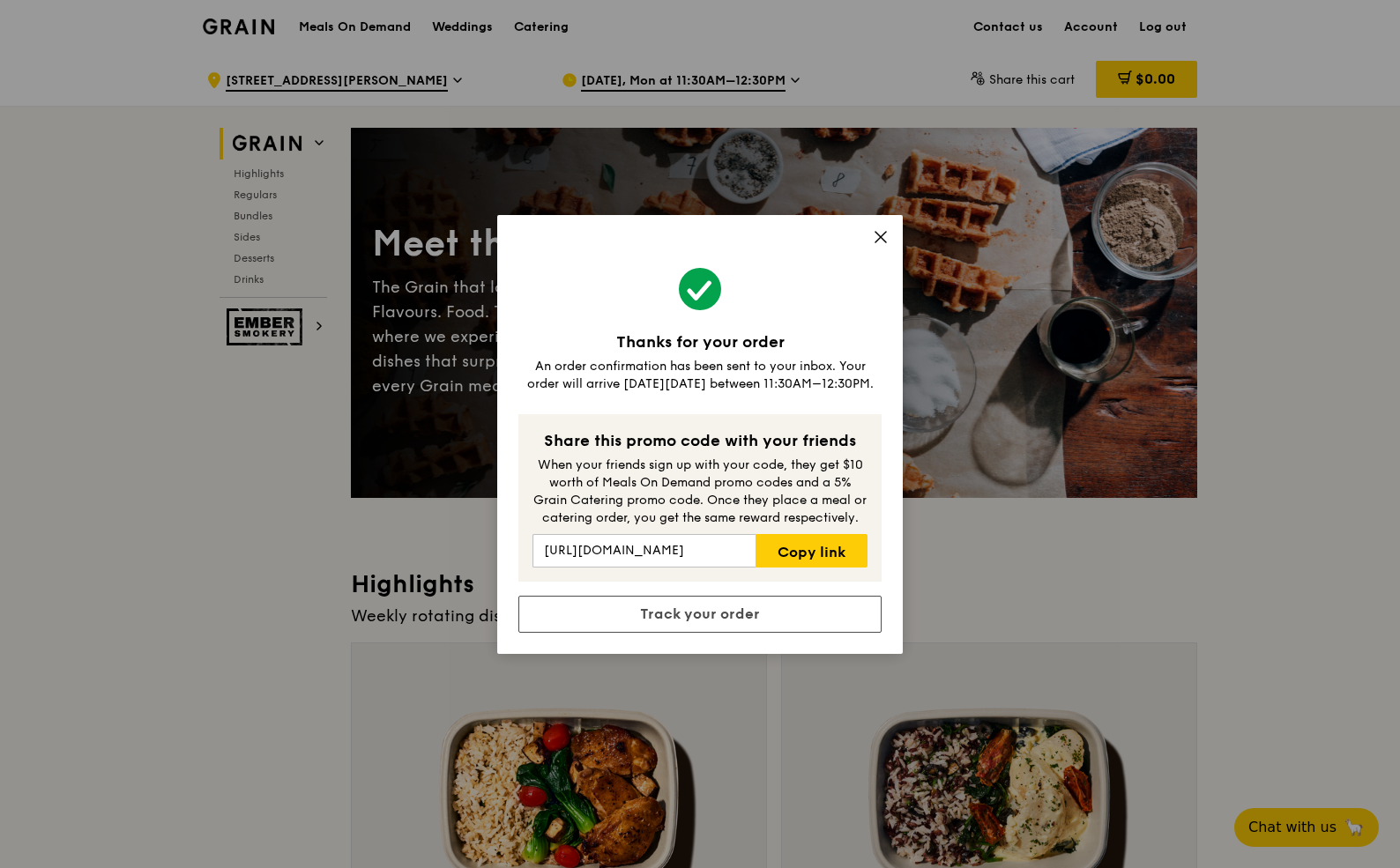
click at [878, 239] on icon at bounding box center [881, 237] width 11 height 11
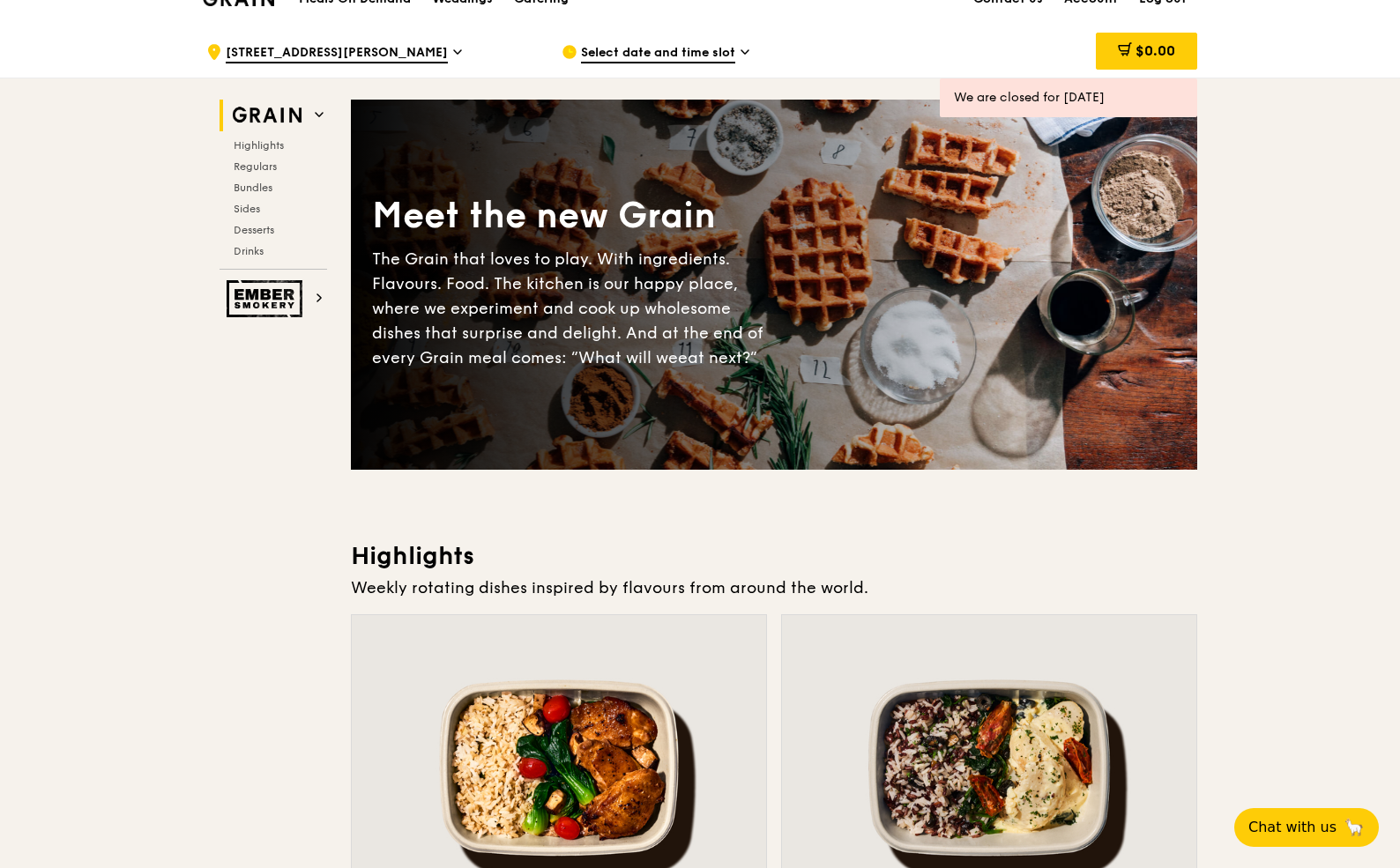
scroll to position [0, 0]
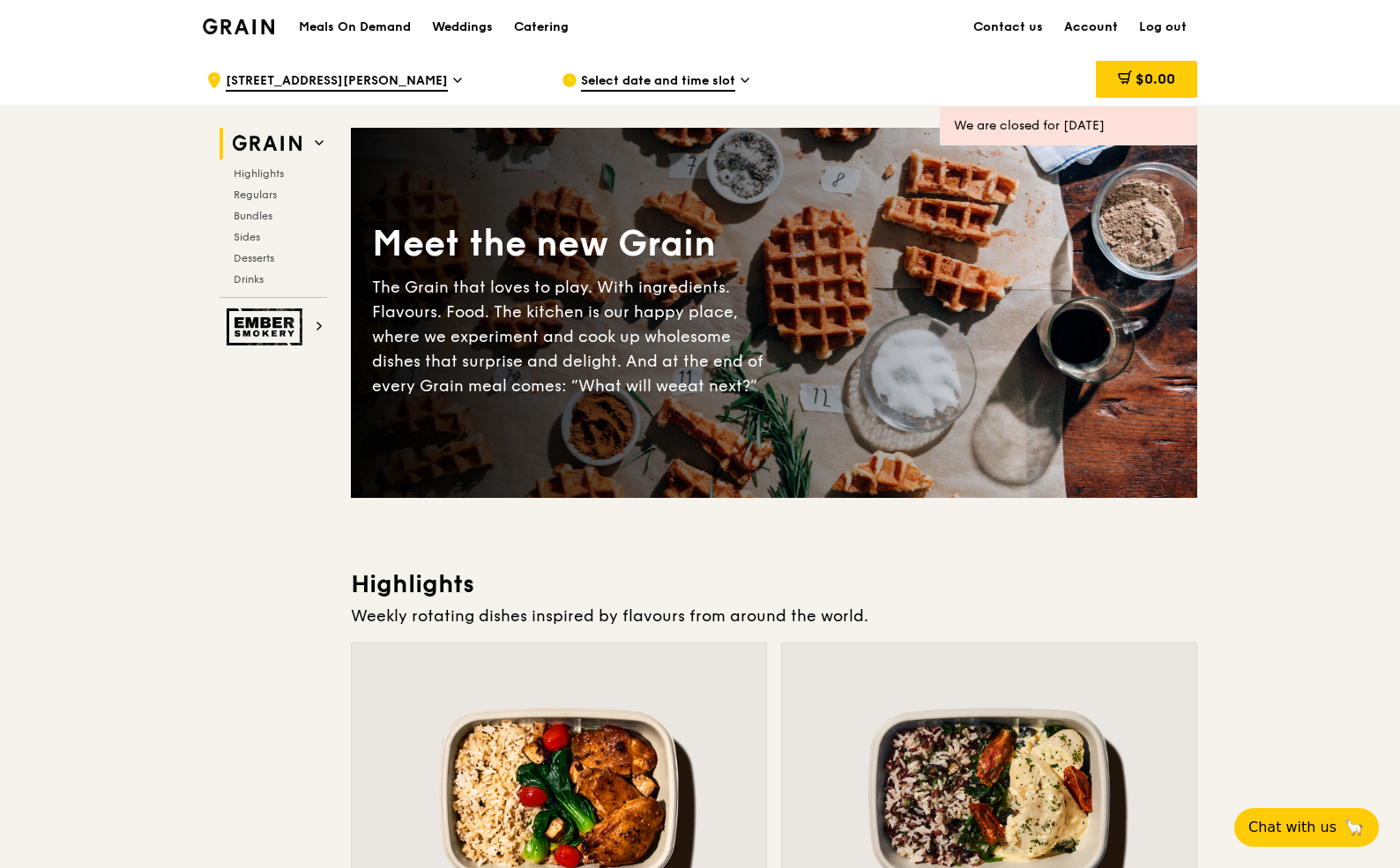
click at [1092, 34] on link "Account" at bounding box center [1091, 27] width 75 height 53
